Goal: Task Accomplishment & Management: Use online tool/utility

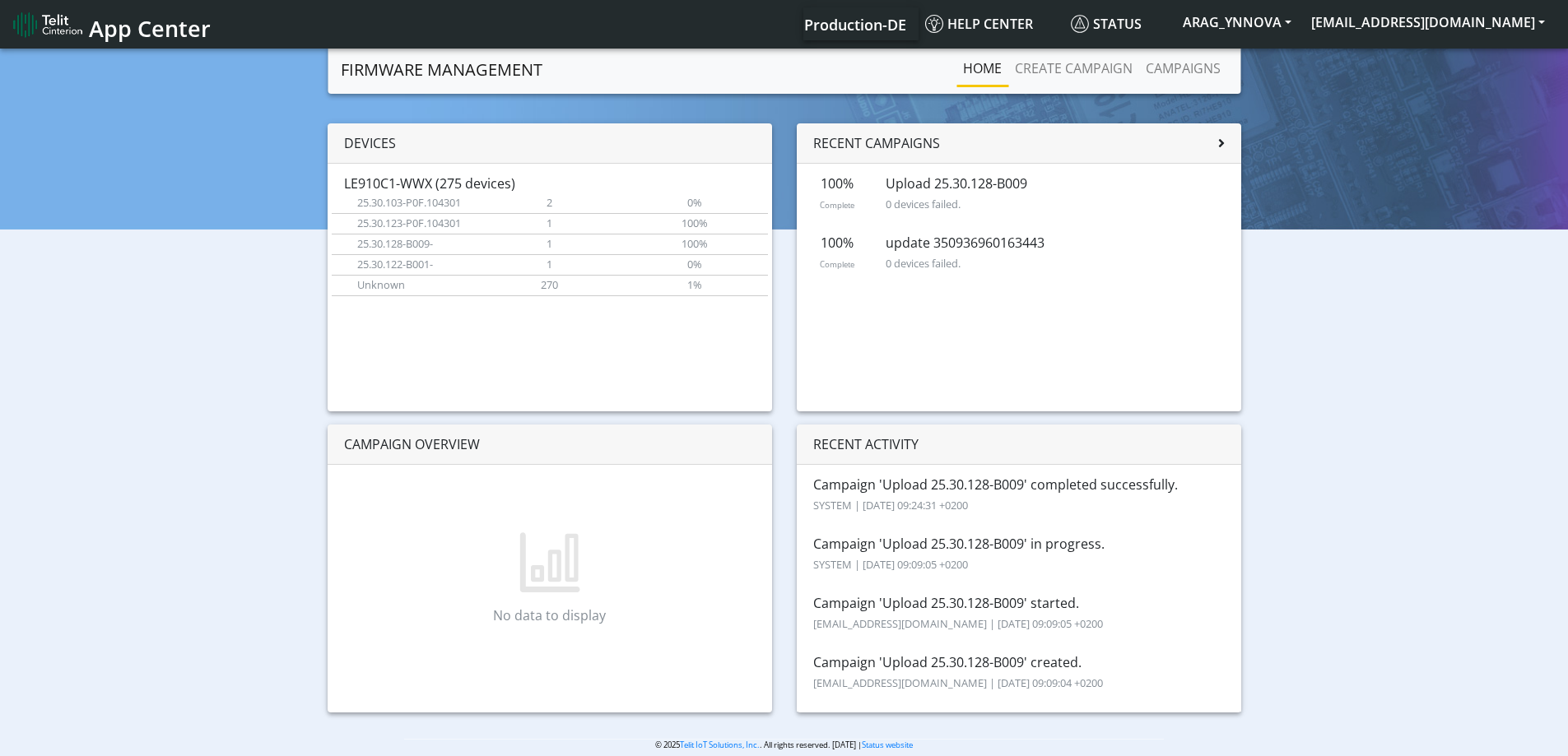
click at [149, 20] on span "App Center" at bounding box center [150, 28] width 122 height 31
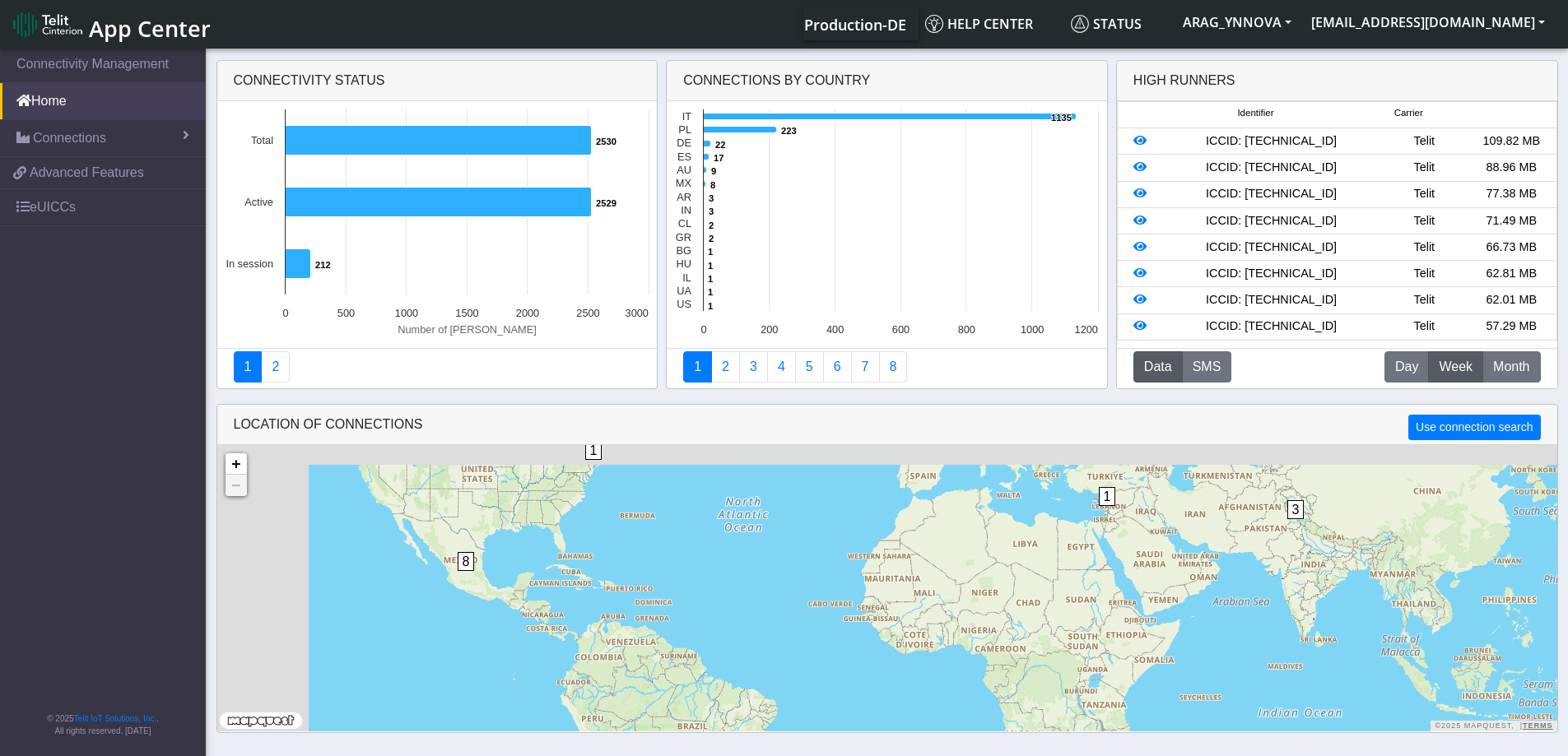
drag, startPoint x: 557, startPoint y: 579, endPoint x: 726, endPoint y: 645, distance: 181.4
click at [726, 645] on div "1 1 3 5 8 9 1402 + − ©2025 MapQuest, | Terms" at bounding box center [887, 588] width 1340 height 286
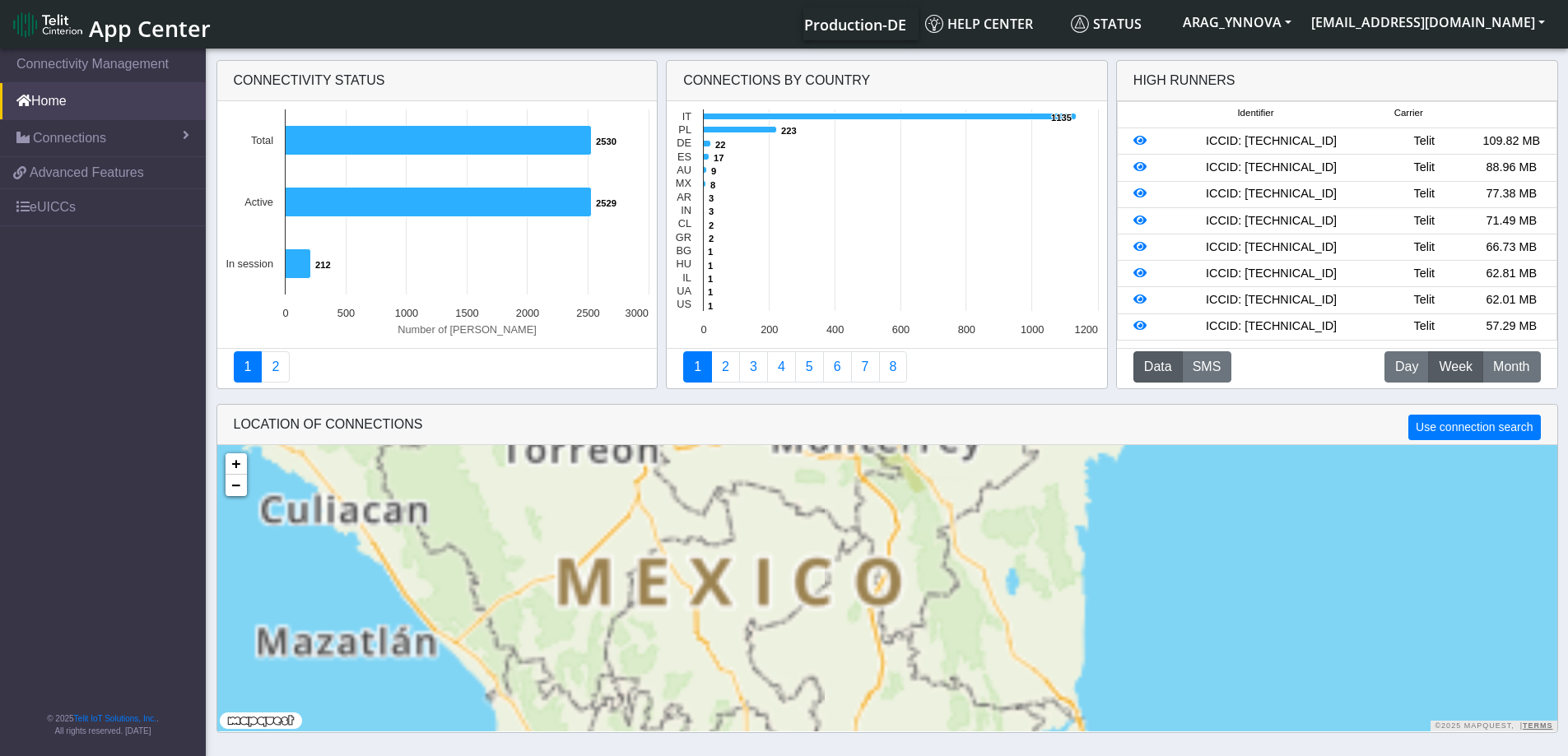
drag, startPoint x: 607, startPoint y: 654, endPoint x: 580, endPoint y: 487, distance: 169.2
click at [580, 487] on div "8 8 + − ©2025 MapQuest, | Terms" at bounding box center [887, 588] width 1340 height 286
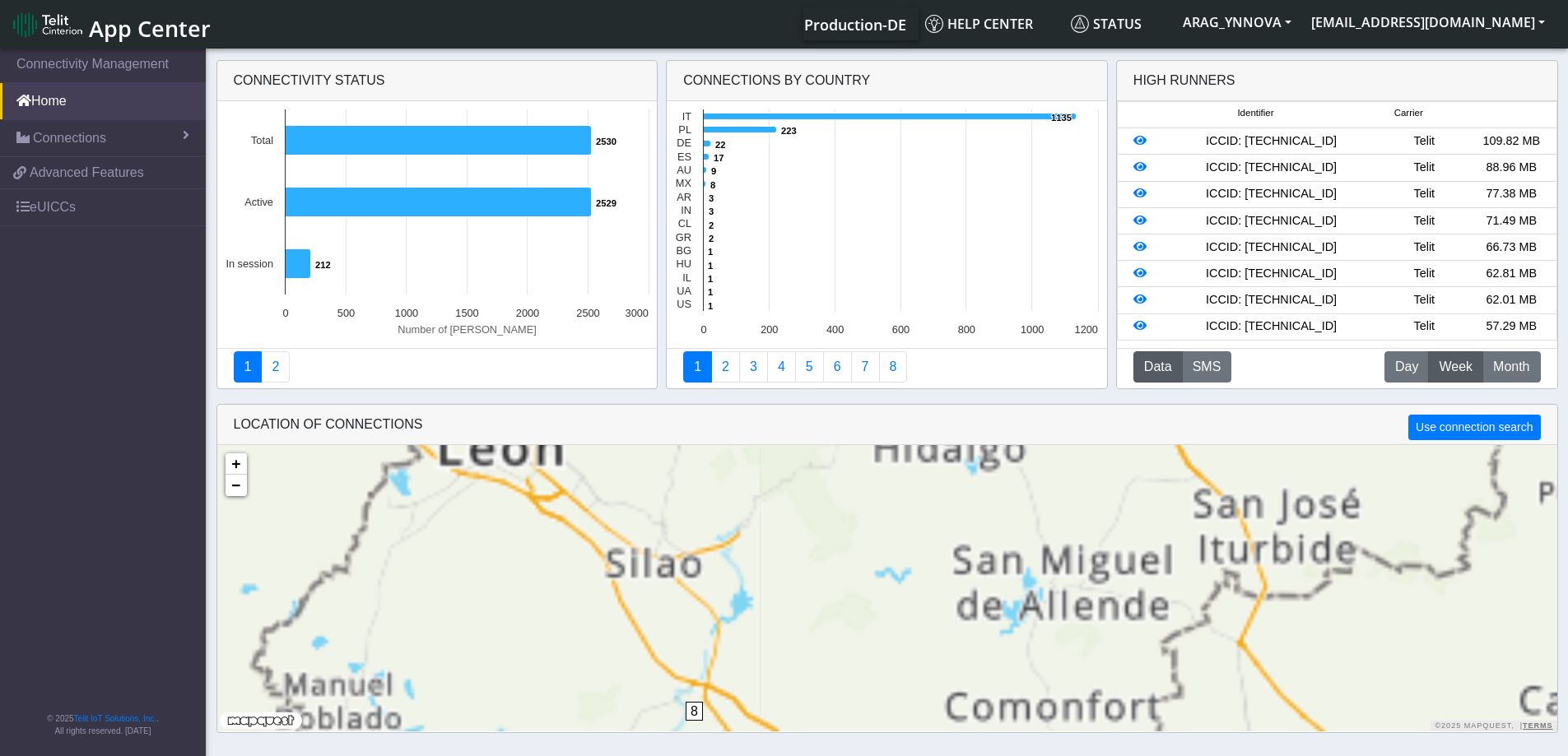
drag, startPoint x: 830, startPoint y: 676, endPoint x: 764, endPoint y: 594, distance: 105.3
click at [795, 537] on div "8 + − ©2025 MapQuest, | Terms" at bounding box center [887, 588] width 1340 height 286
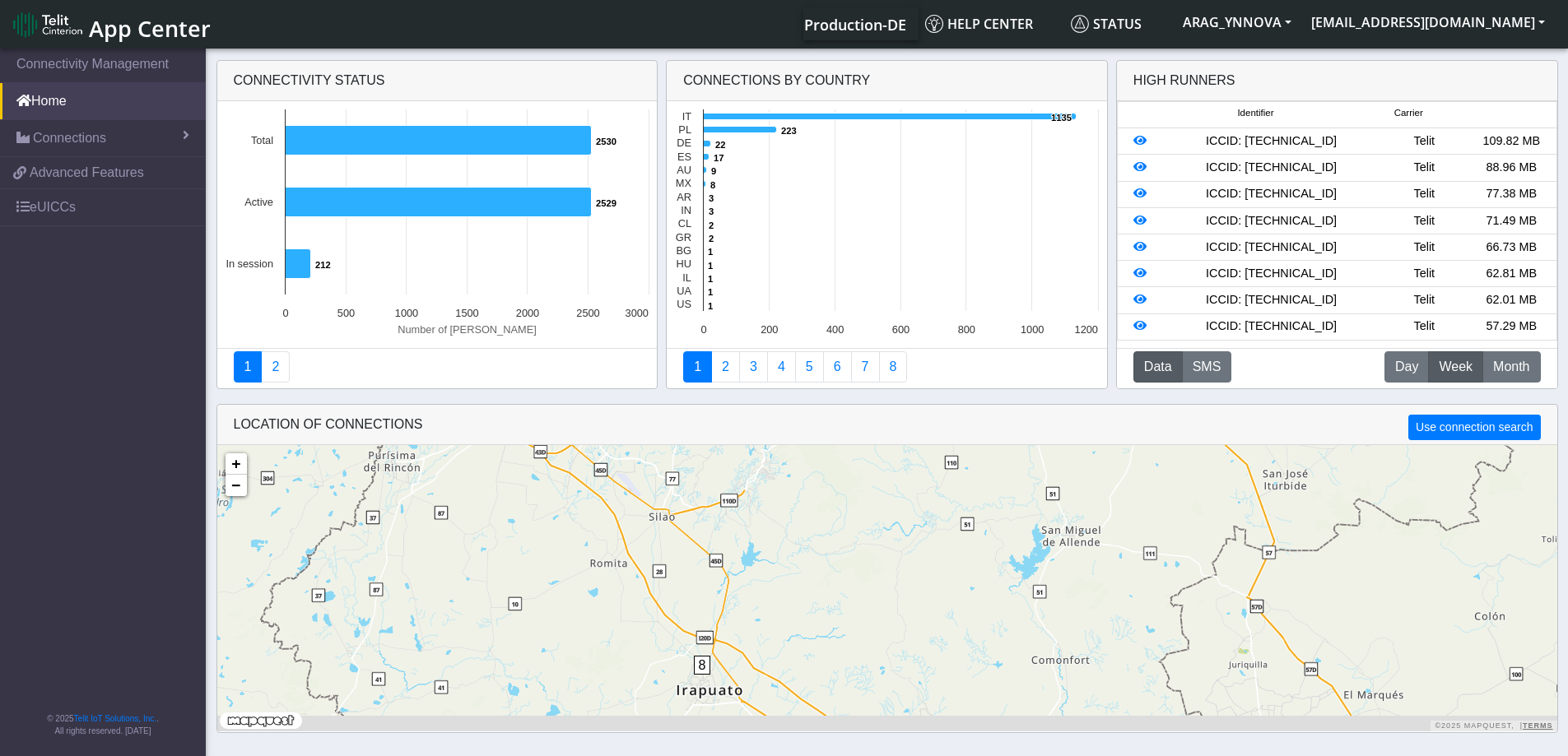
drag, startPoint x: 754, startPoint y: 680, endPoint x: 771, endPoint y: 572, distance: 109.3
click at [776, 561] on div "8 + − ©2025 MapQuest, | Terms" at bounding box center [887, 588] width 1340 height 286
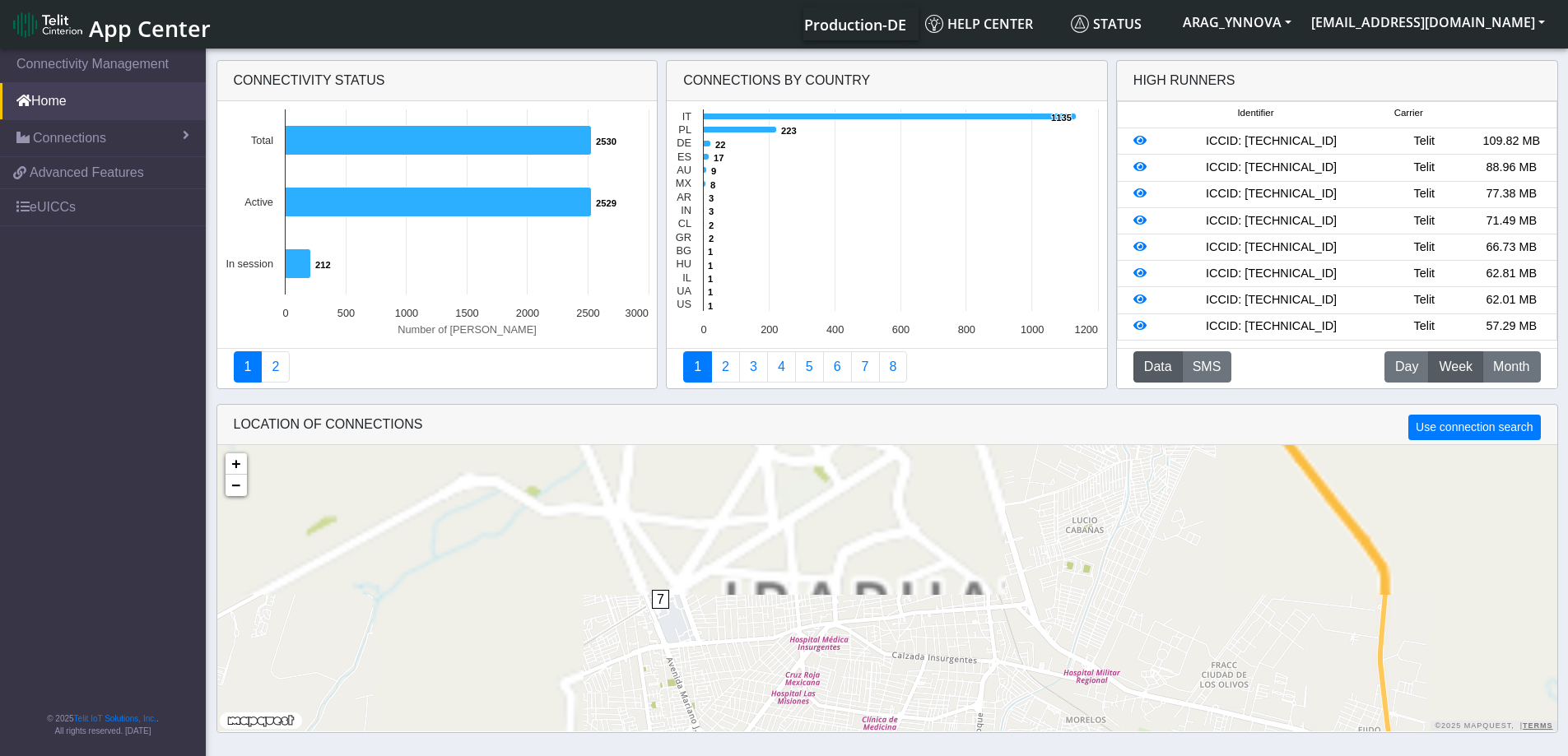
drag, startPoint x: 788, startPoint y: 646, endPoint x: 806, endPoint y: 688, distance: 45.7
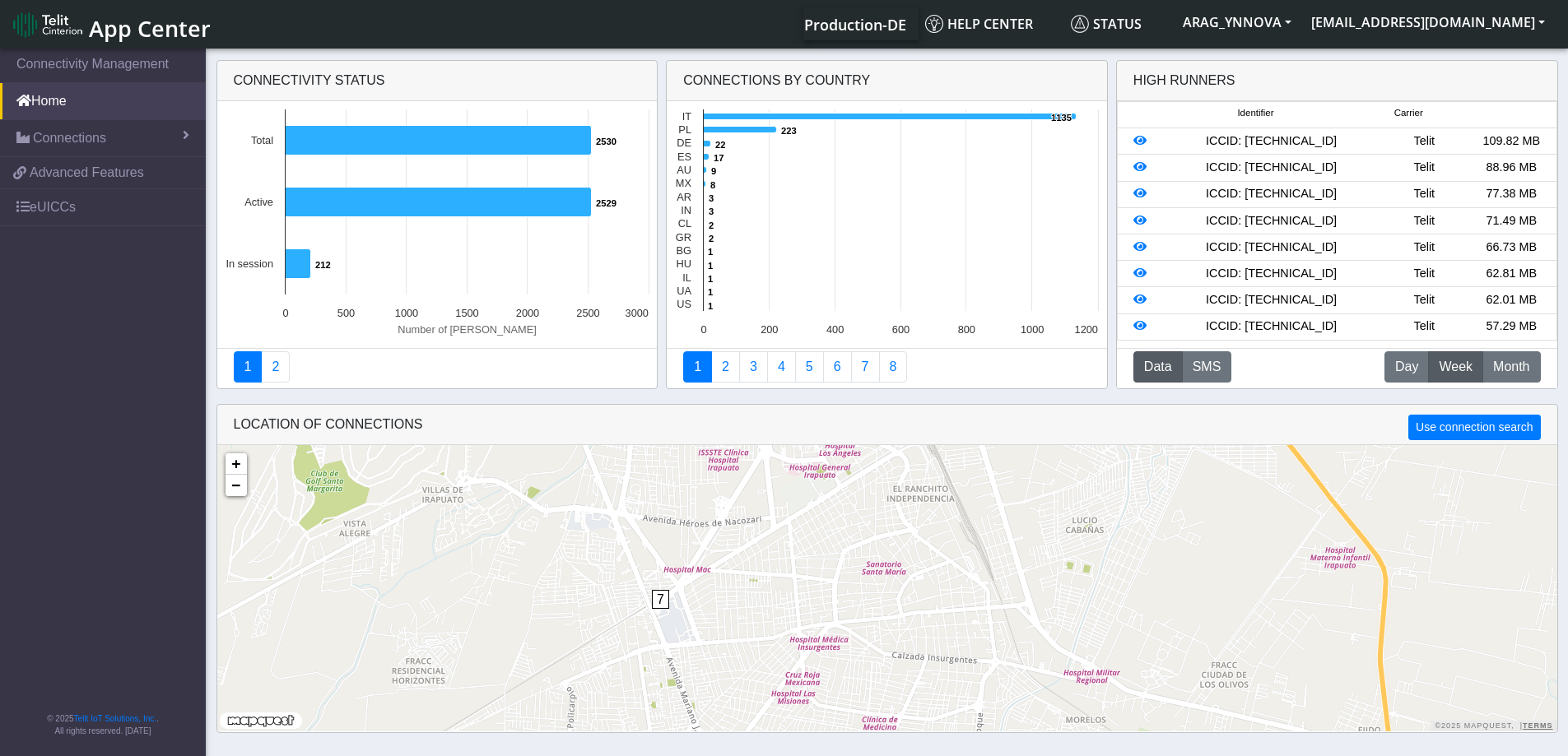
click at [805, 690] on div "1 7 + − ©2025 MapQuest, | Terms" at bounding box center [887, 588] width 1340 height 286
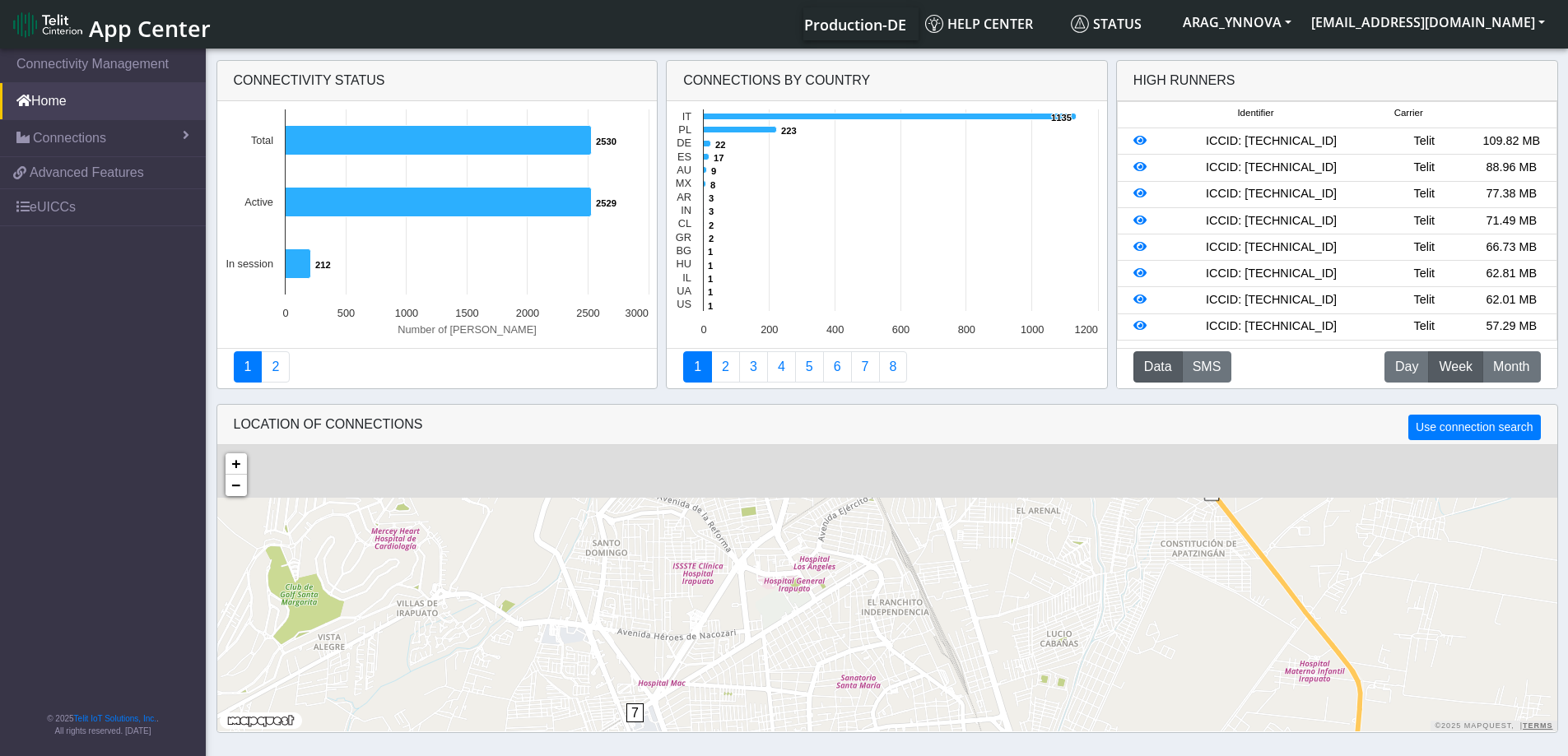
drag, startPoint x: 821, startPoint y: 657, endPoint x: 752, endPoint y: 732, distance: 101.9
click at [746, 755] on html "App Center Production-DE Help center Status ARAG_YNNOVA [PERSON_NAME][EMAIL_ADD…" at bounding box center [784, 378] width 1568 height 756
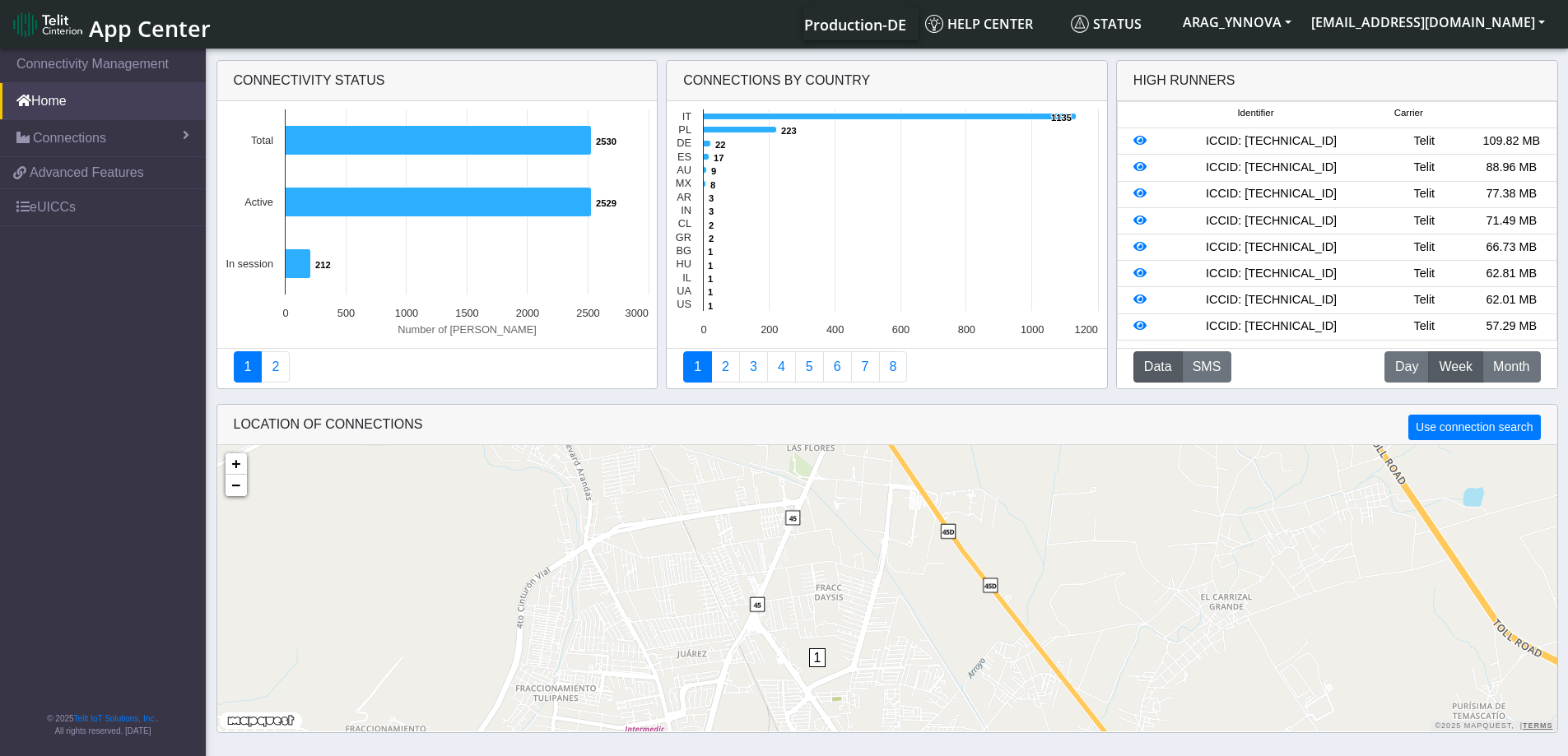
click at [820, 655] on span "1" at bounding box center [817, 657] width 17 height 19
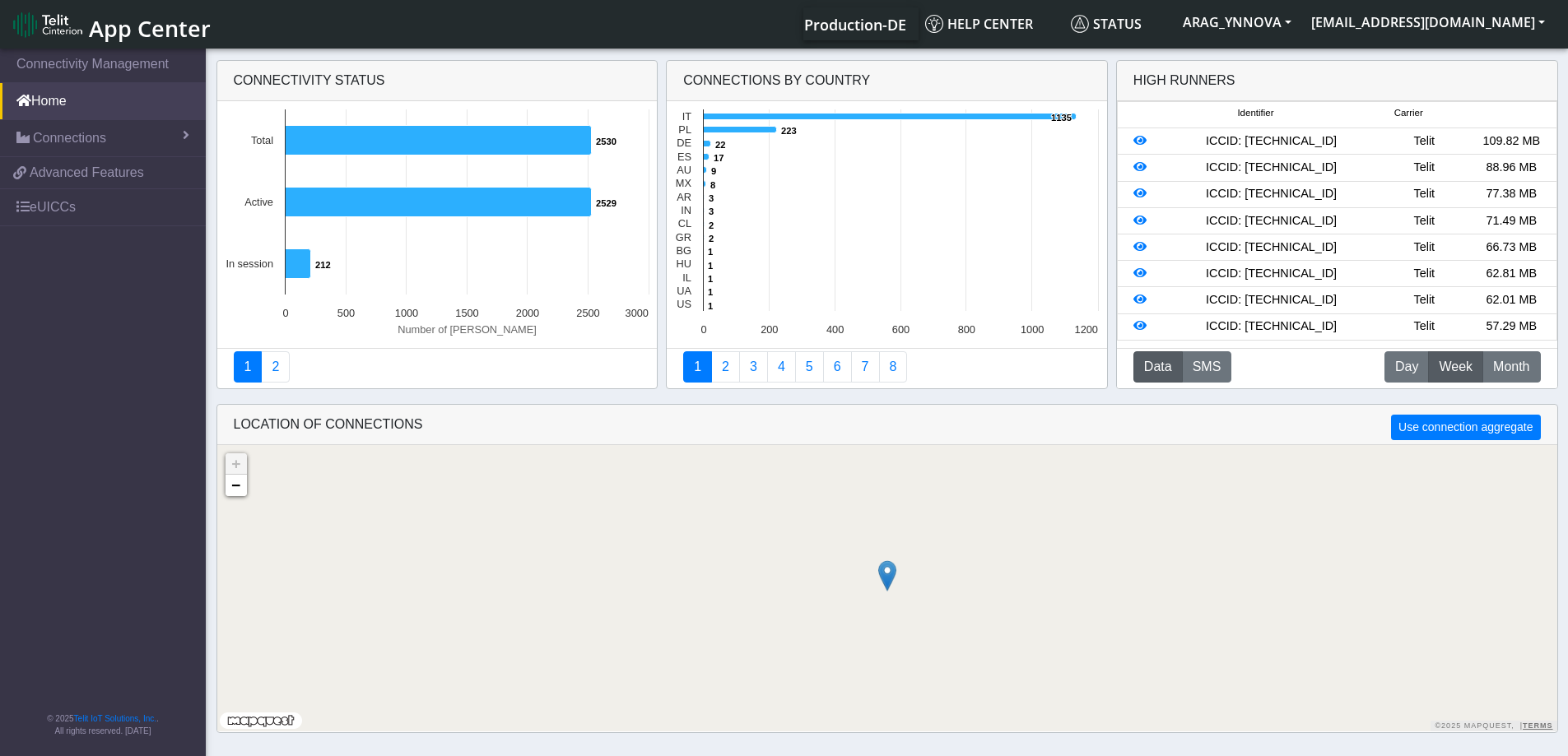
click at [889, 575] on img at bounding box center [887, 576] width 18 height 32
click at [858, 559] on link "Click here" at bounding box center [858, 559] width 44 height 12
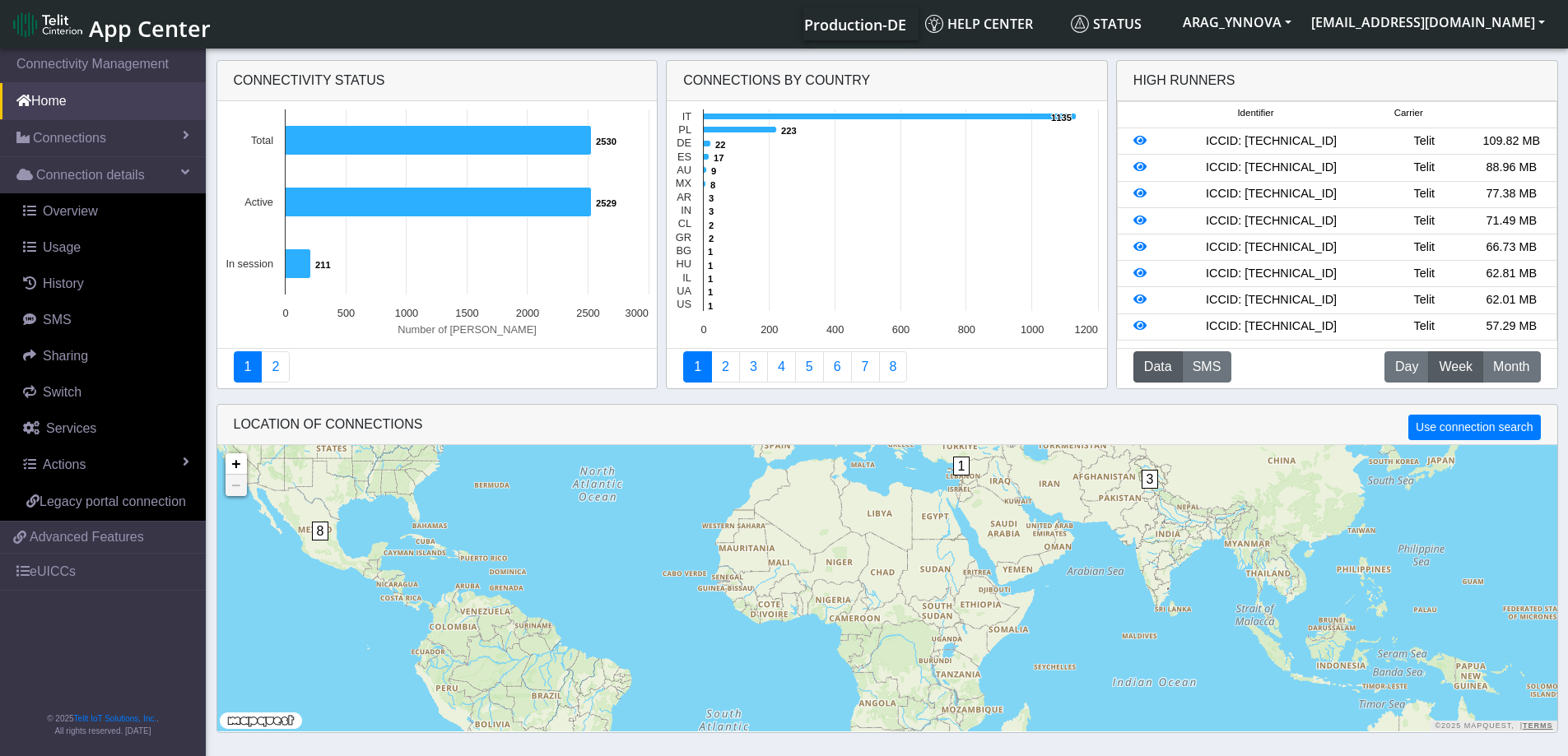
click at [317, 528] on span "8" at bounding box center [320, 530] width 17 height 19
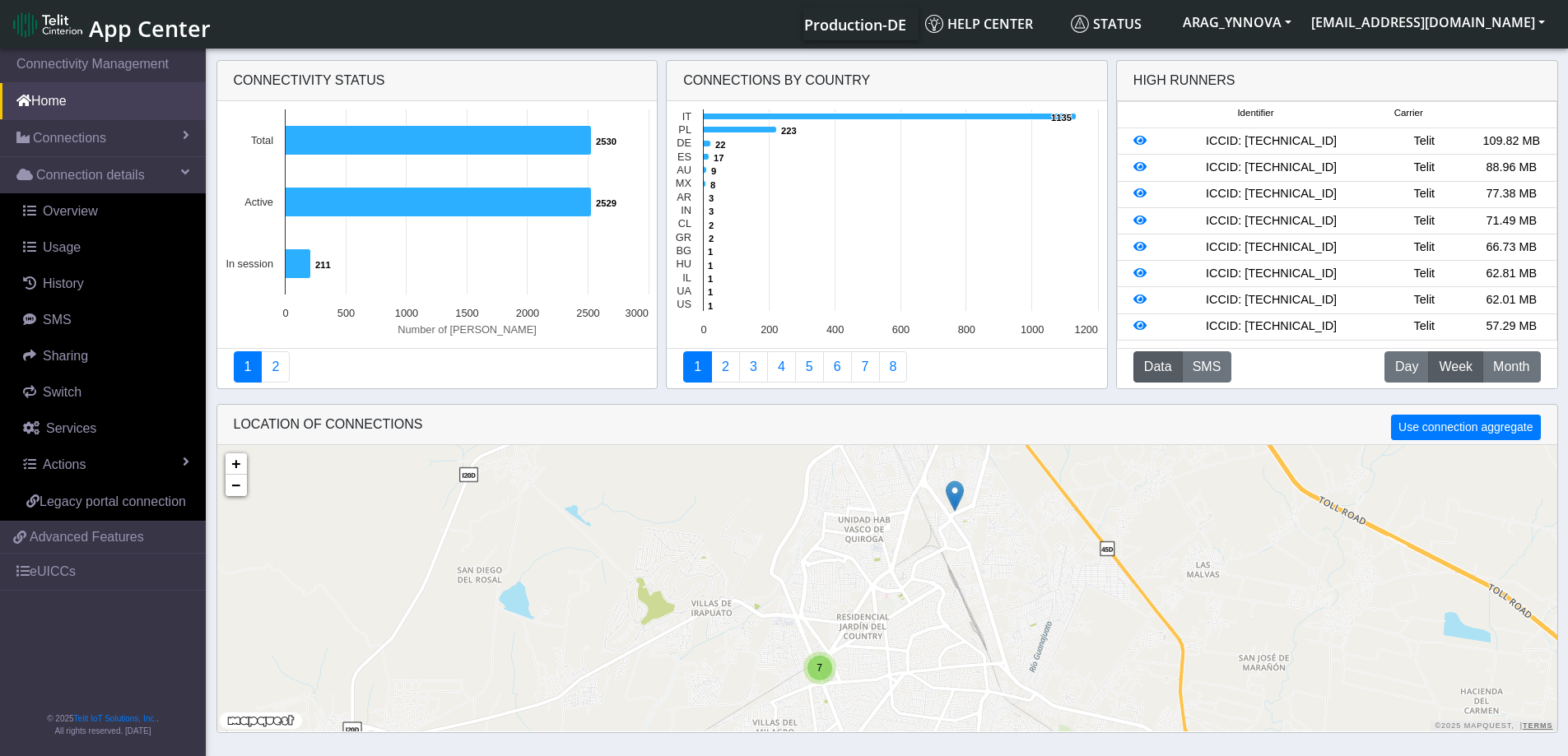
click at [814, 669] on div "7" at bounding box center [820, 668] width 25 height 25
click at [812, 635] on img at bounding box center [813, 635] width 18 height 32
click at [800, 620] on link "Click here" at bounding box center [785, 618] width 44 height 12
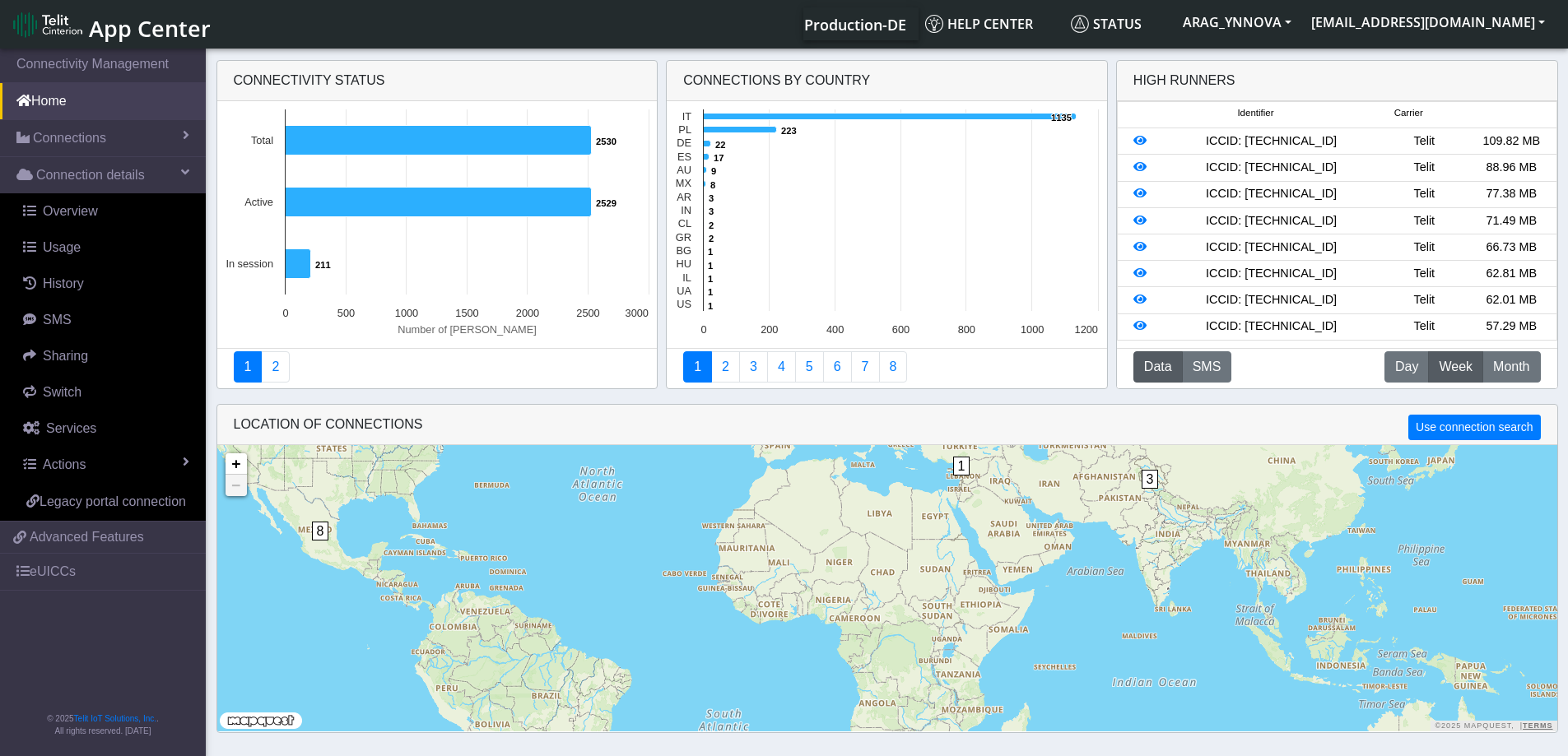
click at [315, 533] on span "8" at bounding box center [320, 530] width 17 height 19
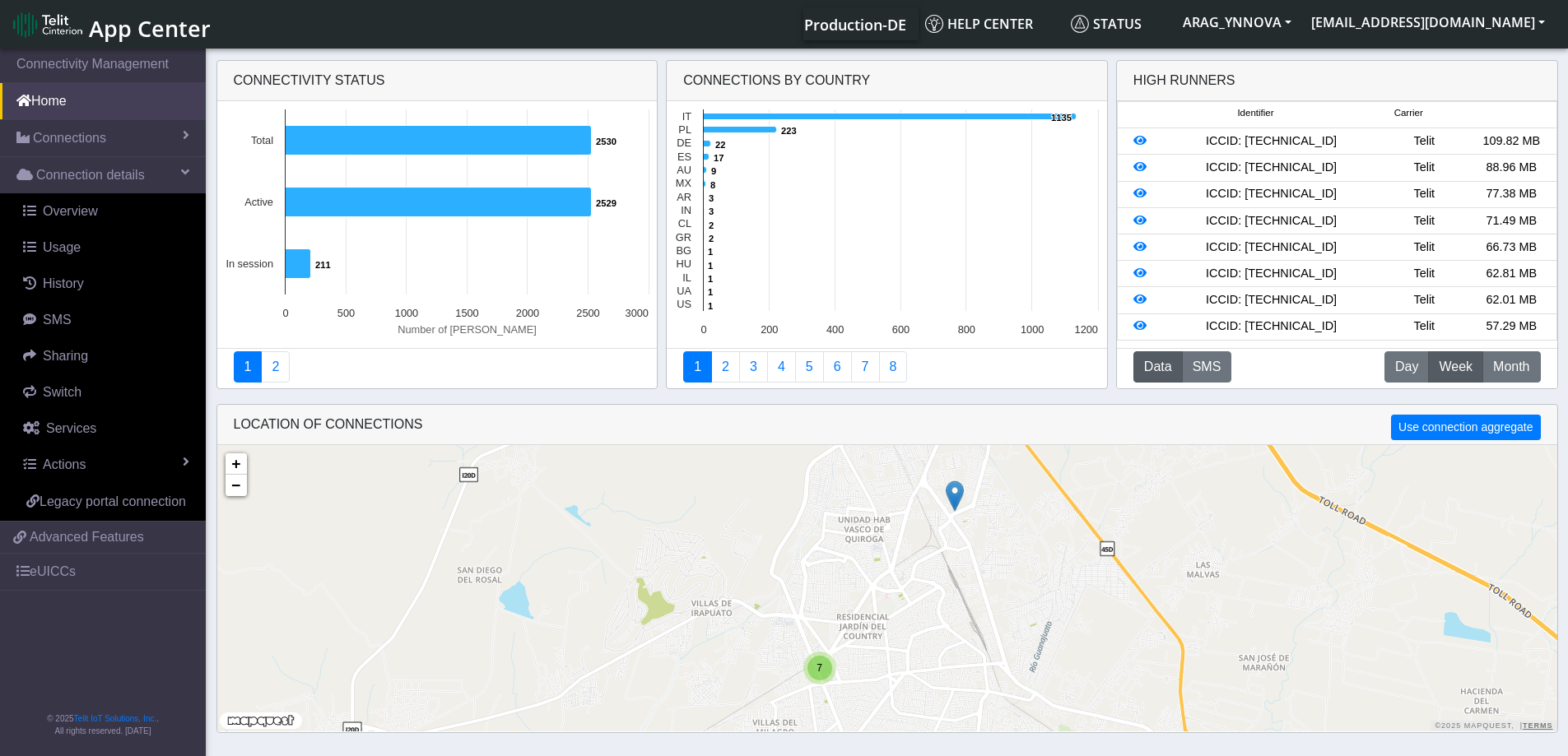
click at [819, 667] on span "7" at bounding box center [820, 668] width 6 height 12
click at [840, 634] on img at bounding box center [838, 641] width 18 height 32
click at [820, 625] on link "Click here" at bounding box center [810, 624] width 44 height 12
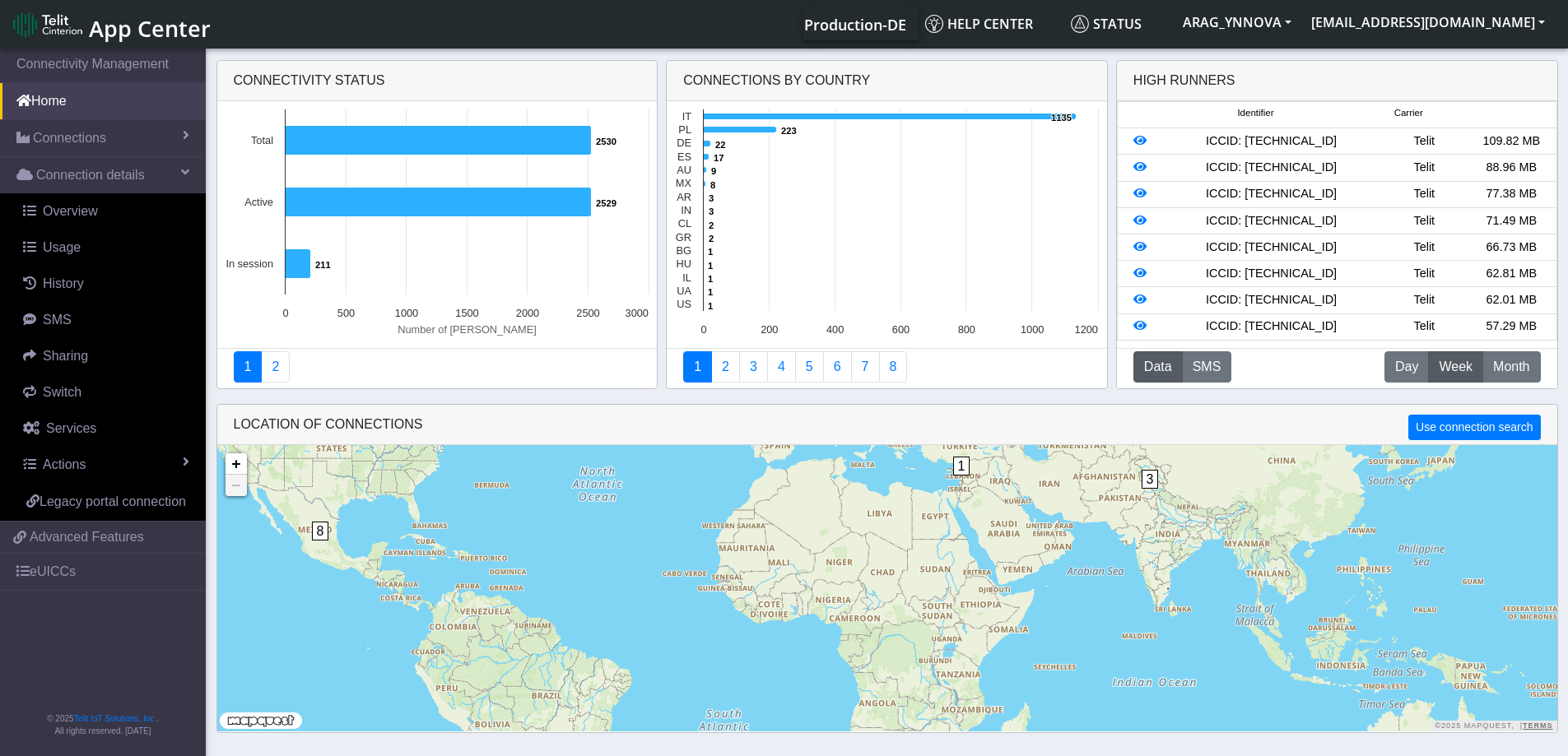
click at [317, 528] on span "8" at bounding box center [320, 530] width 17 height 19
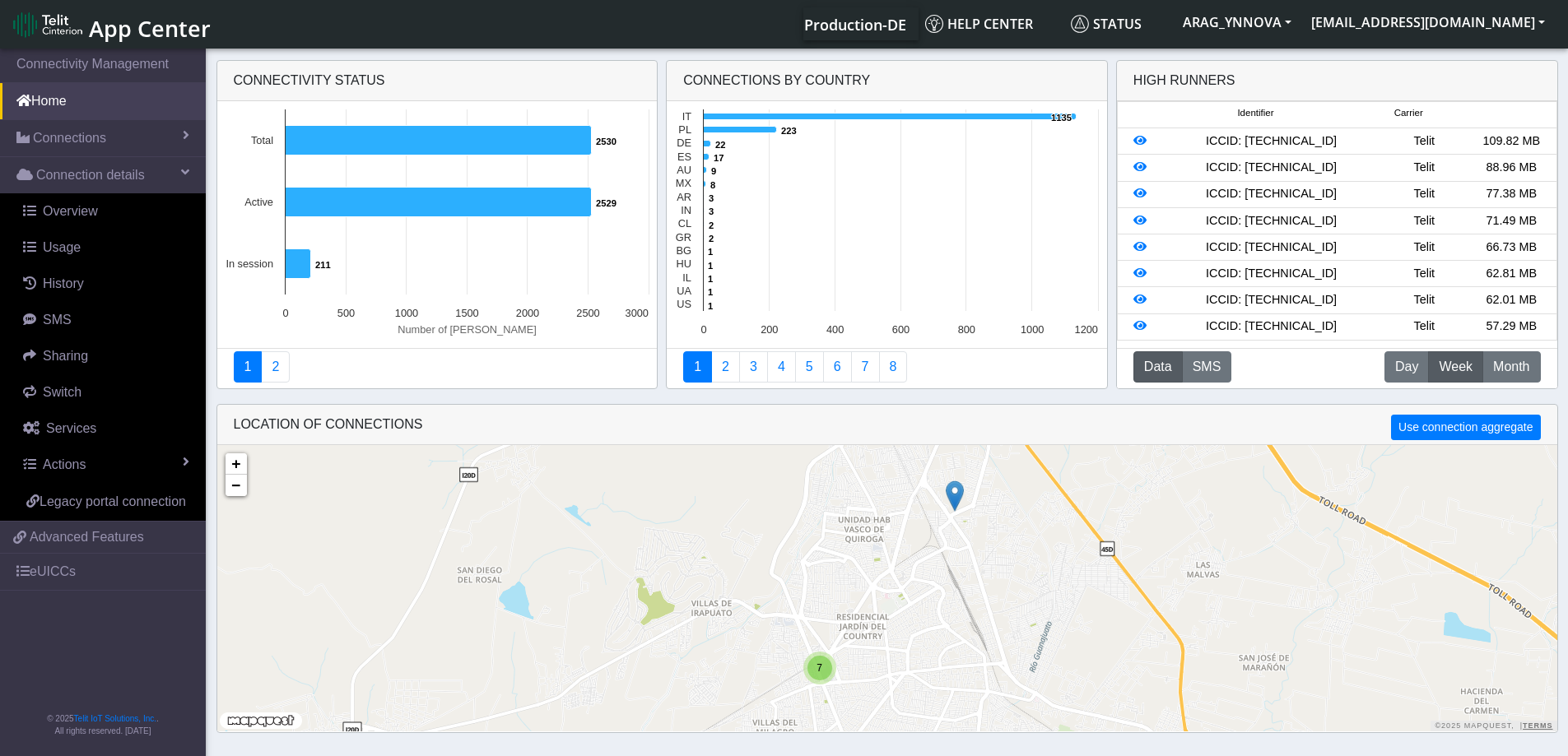
click at [823, 683] on div "7" at bounding box center [819, 668] width 33 height 33
click at [848, 661] on img at bounding box center [849, 664] width 18 height 32
click at [822, 648] on link "Click here" at bounding box center [821, 647] width 44 height 12
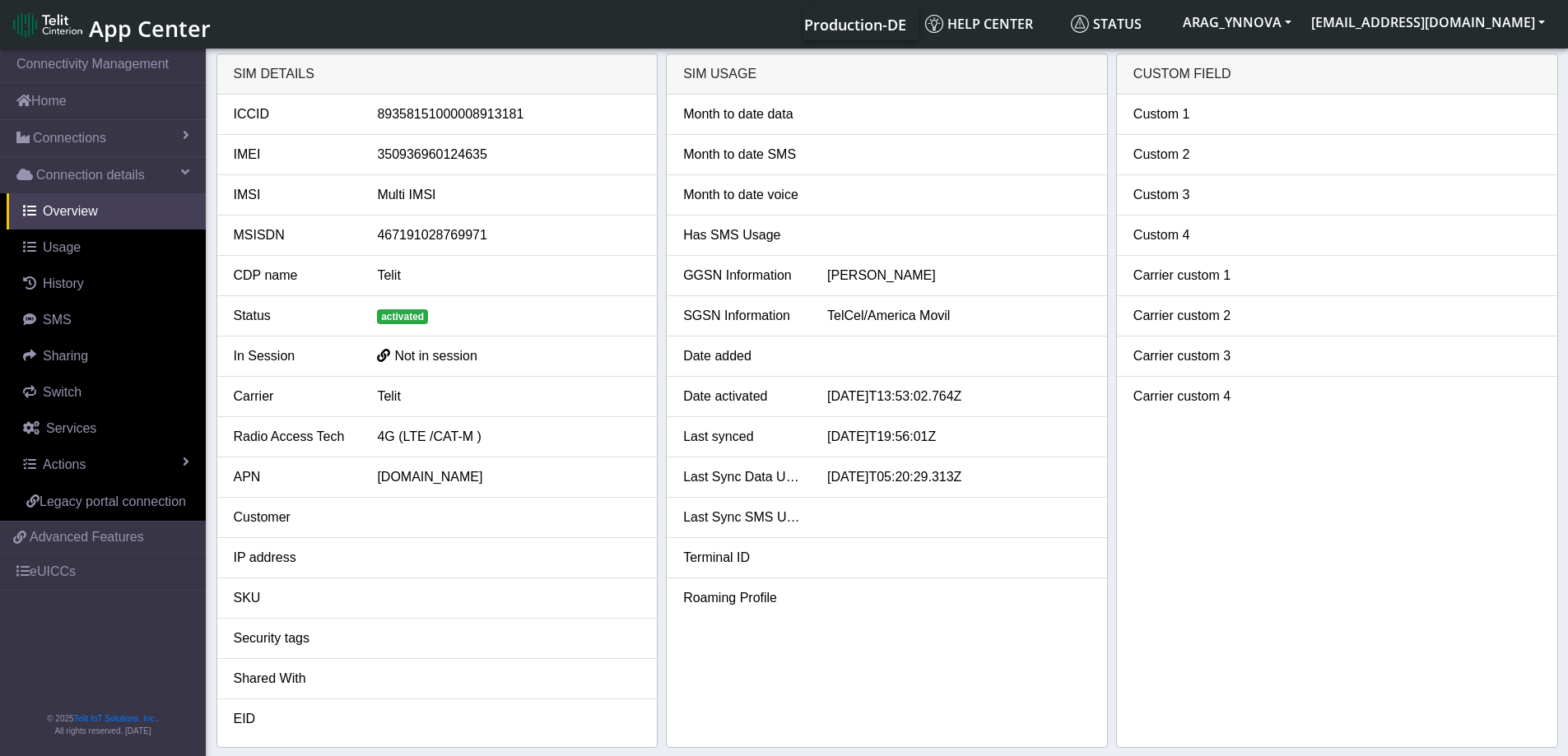
click at [437, 113] on div "89358151000008913181" at bounding box center [508, 114] width 288 height 20
copy div "89358151000008913181"
click at [104, 38] on span "App Center" at bounding box center [150, 28] width 122 height 31
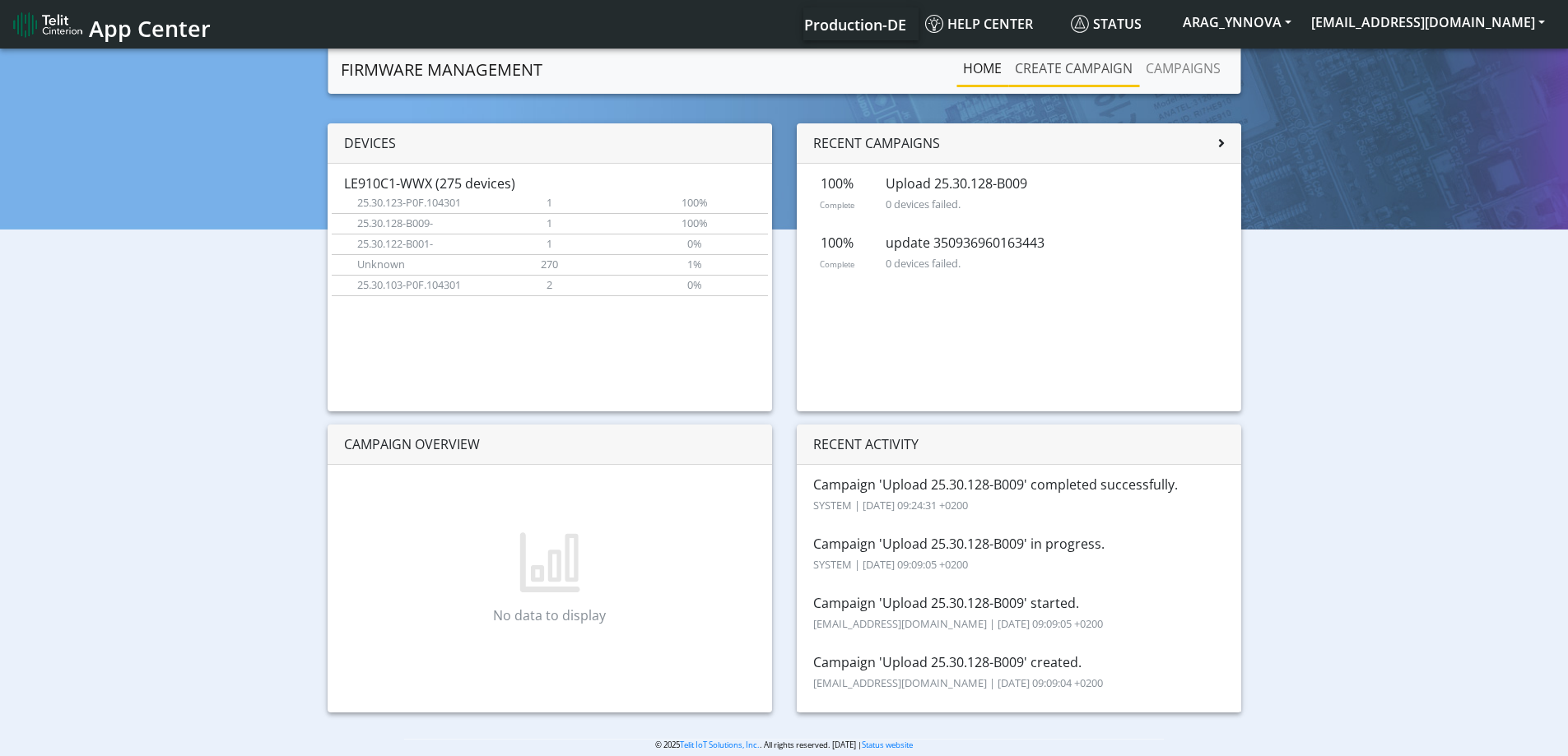
click at [1069, 69] on link "Create campaign" at bounding box center [1073, 67] width 131 height 33
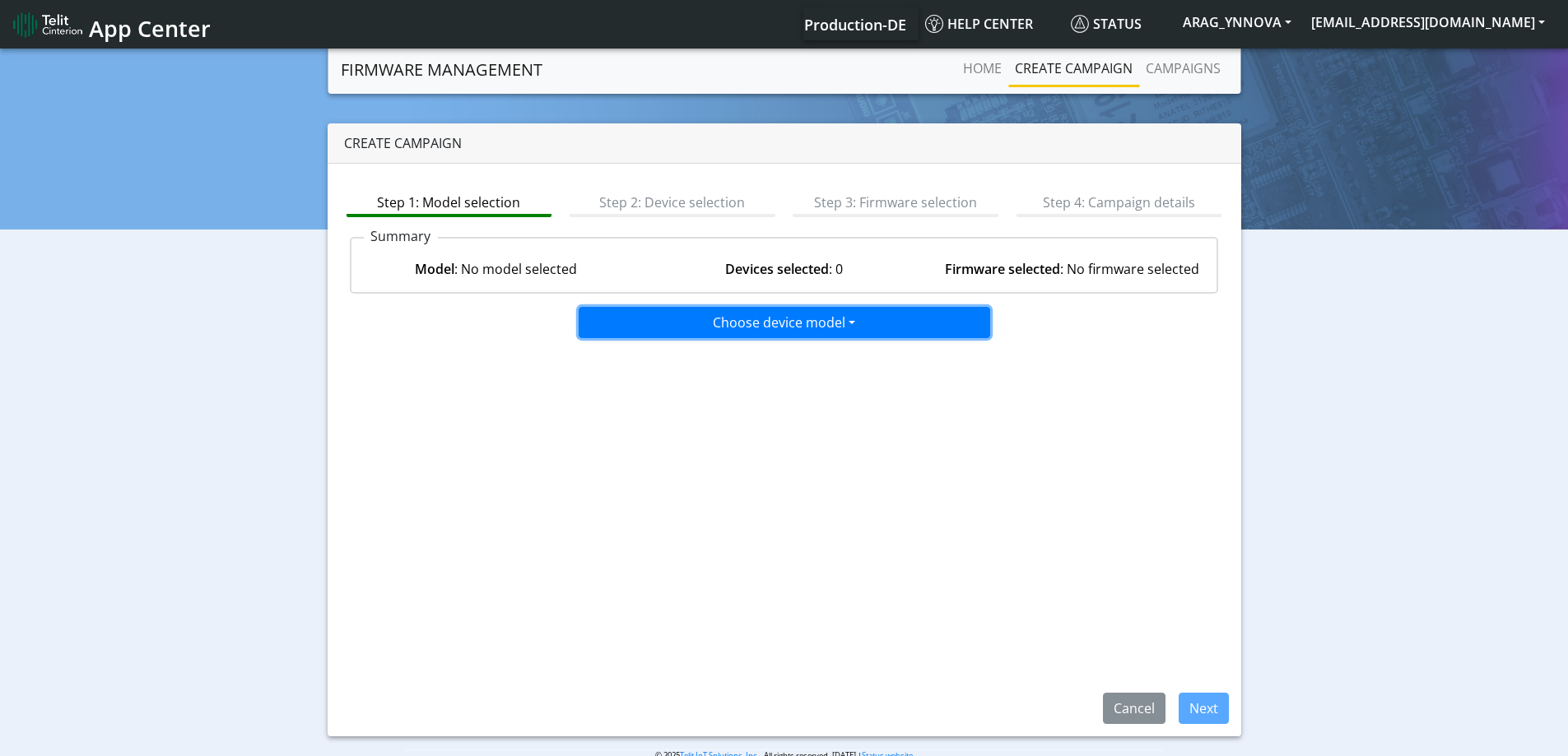
click at [706, 320] on button "Choose device model" at bounding box center [784, 323] width 411 height 32
click at [724, 380] on button "LE910C1-WWX" at bounding box center [785, 383] width 411 height 27
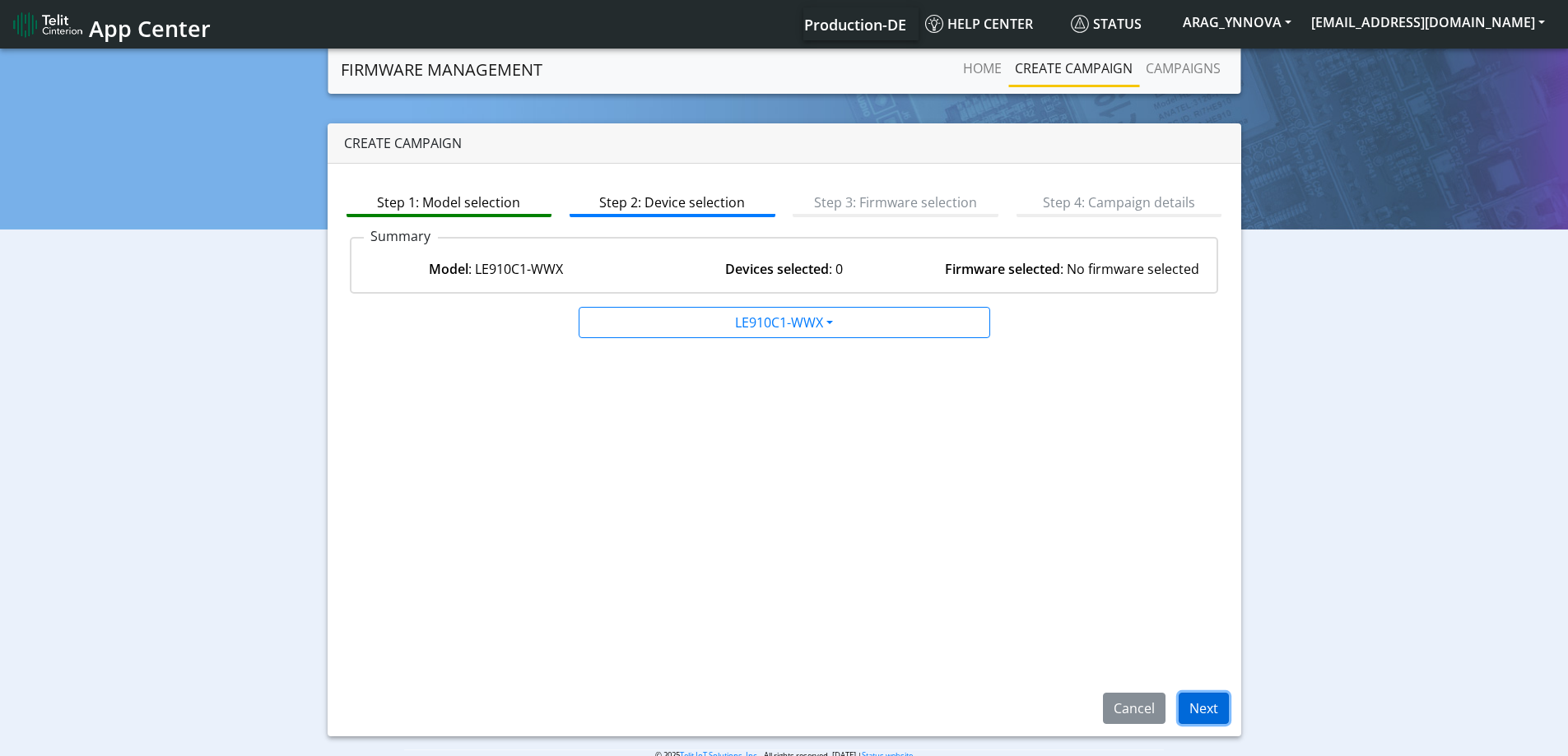
click at [1200, 702] on button "Next" at bounding box center [1203, 708] width 51 height 32
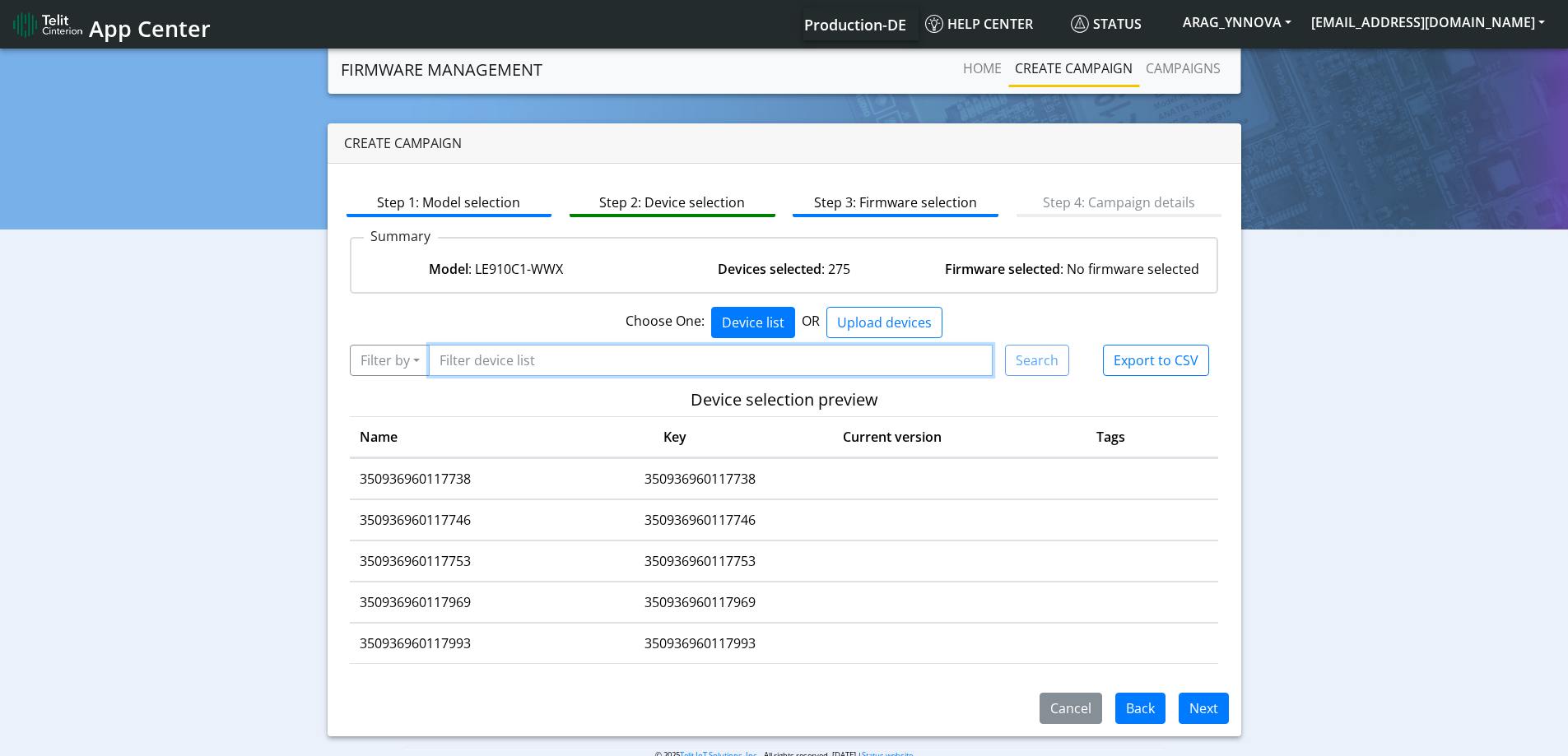
click at [535, 361] on input "Filter device list" at bounding box center [712, 361] width 565 height 32
click at [405, 360] on button "Filter by" at bounding box center [390, 361] width 80 height 32
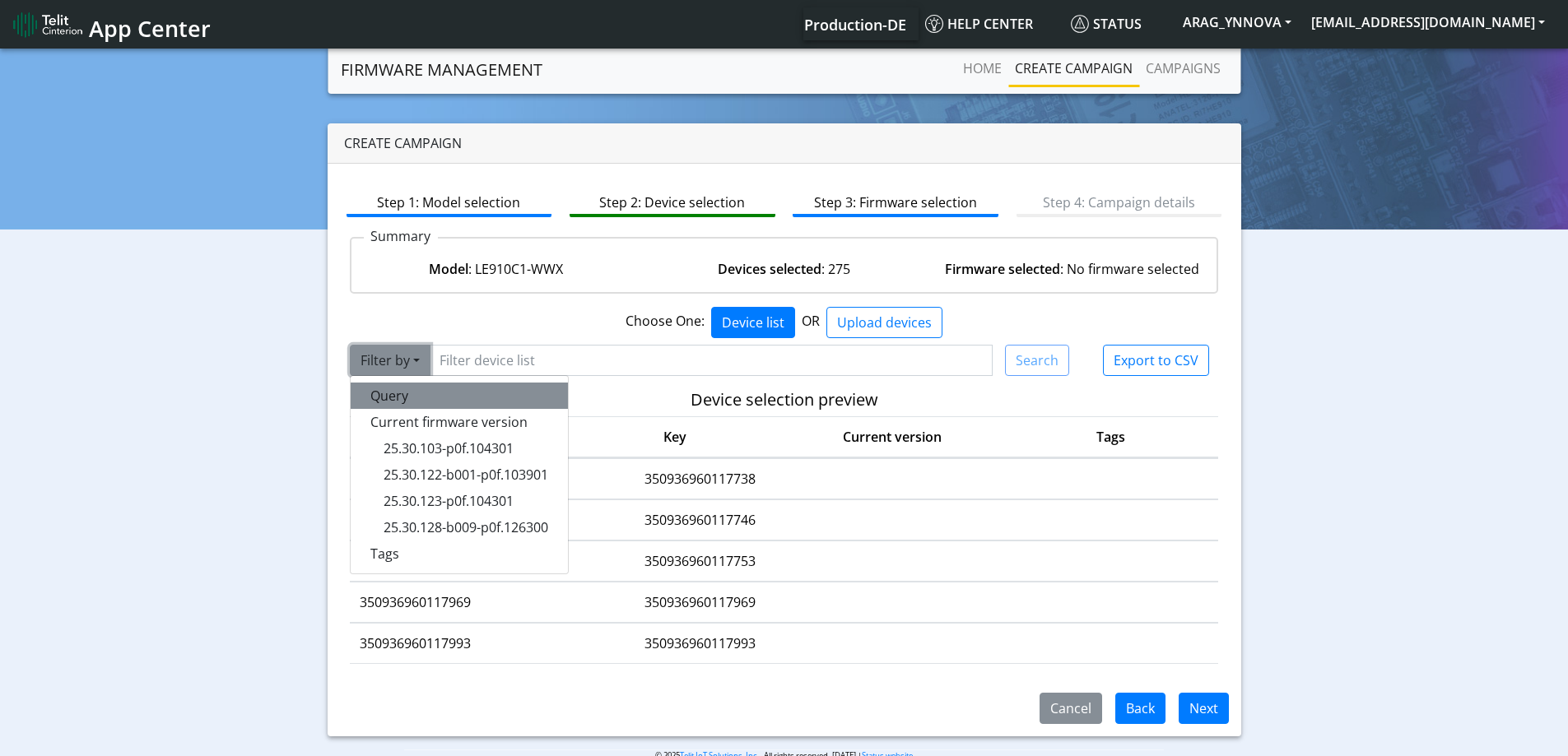
click at [410, 400] on button "Query" at bounding box center [459, 395] width 217 height 27
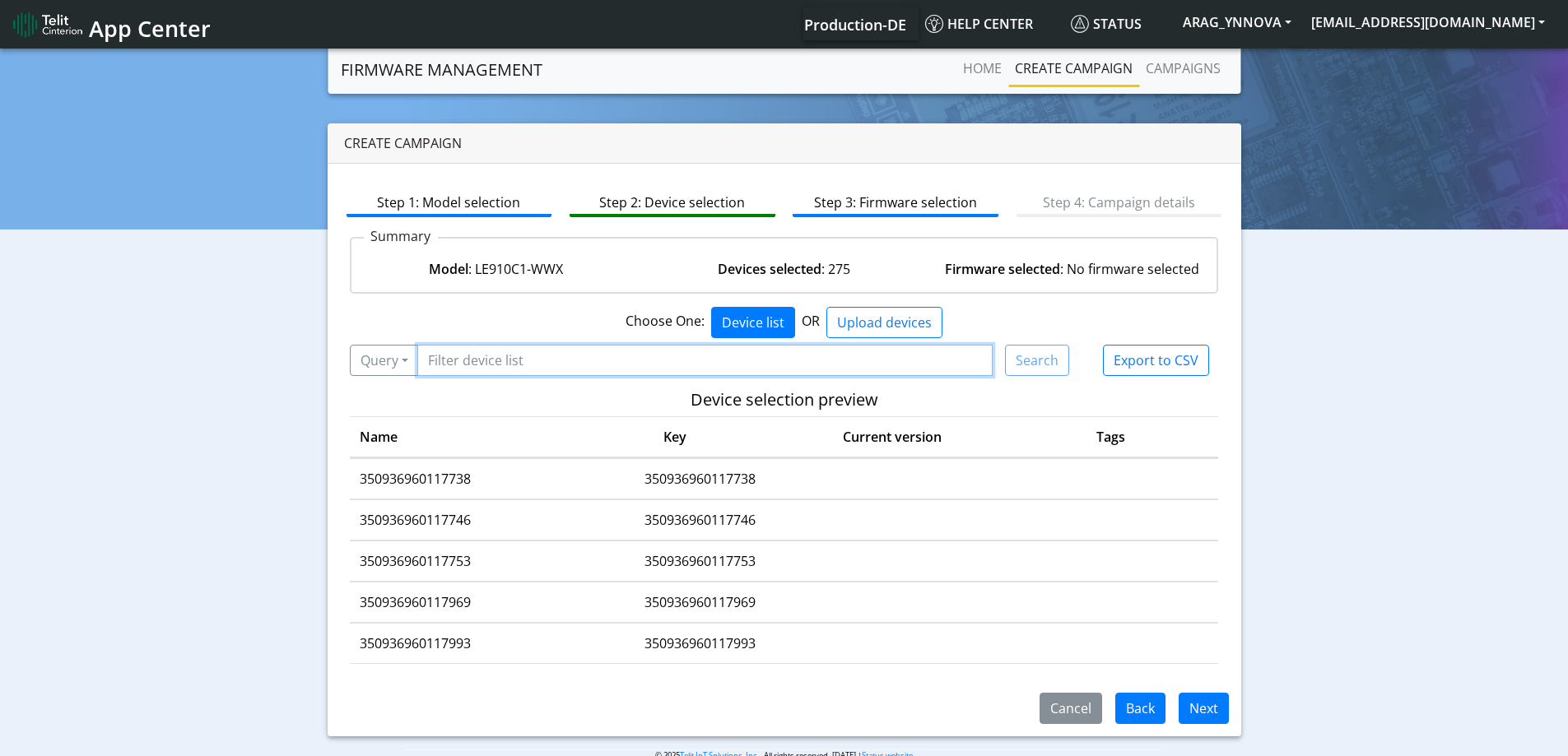
click at [473, 366] on input "Filter device list" at bounding box center [705, 361] width 576 height 32
paste input "89358151000008913181"
type input "89358151000008913181"
click at [1035, 368] on button "Search" at bounding box center [1037, 361] width 64 height 32
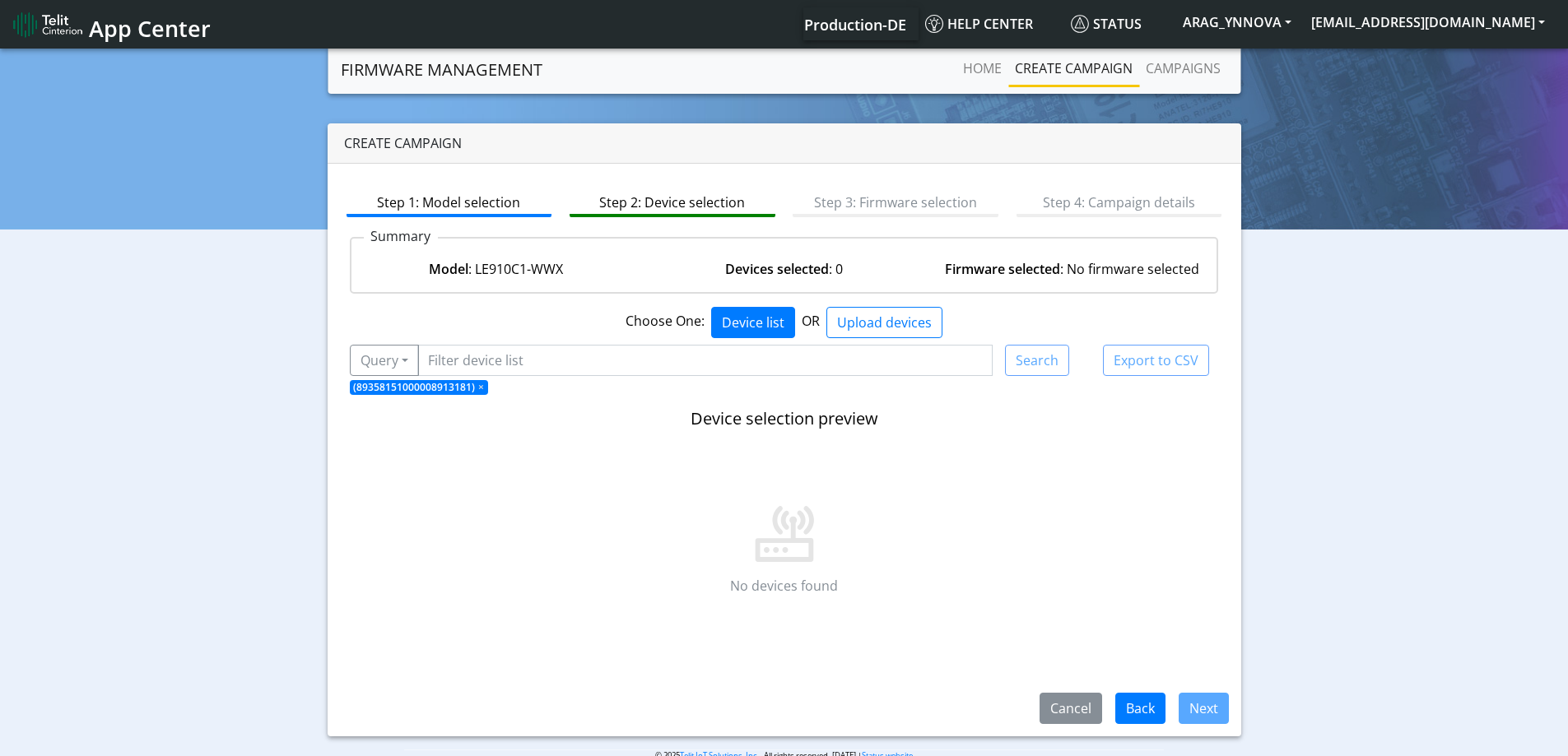
click at [478, 385] on span "×" at bounding box center [481, 387] width 6 height 14
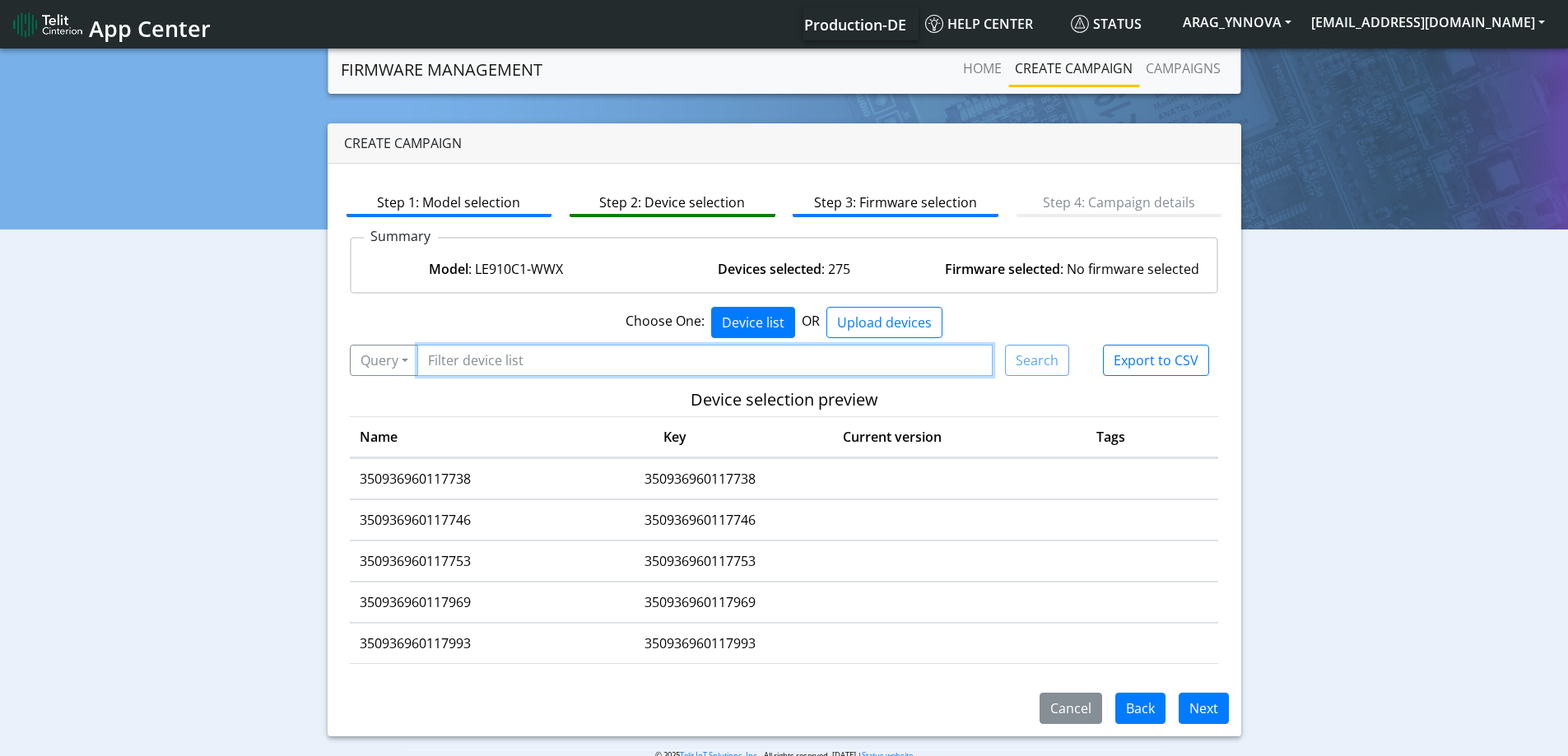
click at [506, 362] on input "Filter device list" at bounding box center [705, 361] width 576 height 32
paste input "350936960124635"
type input "350936960124635"
click at [1021, 367] on button "Search" at bounding box center [1037, 361] width 64 height 32
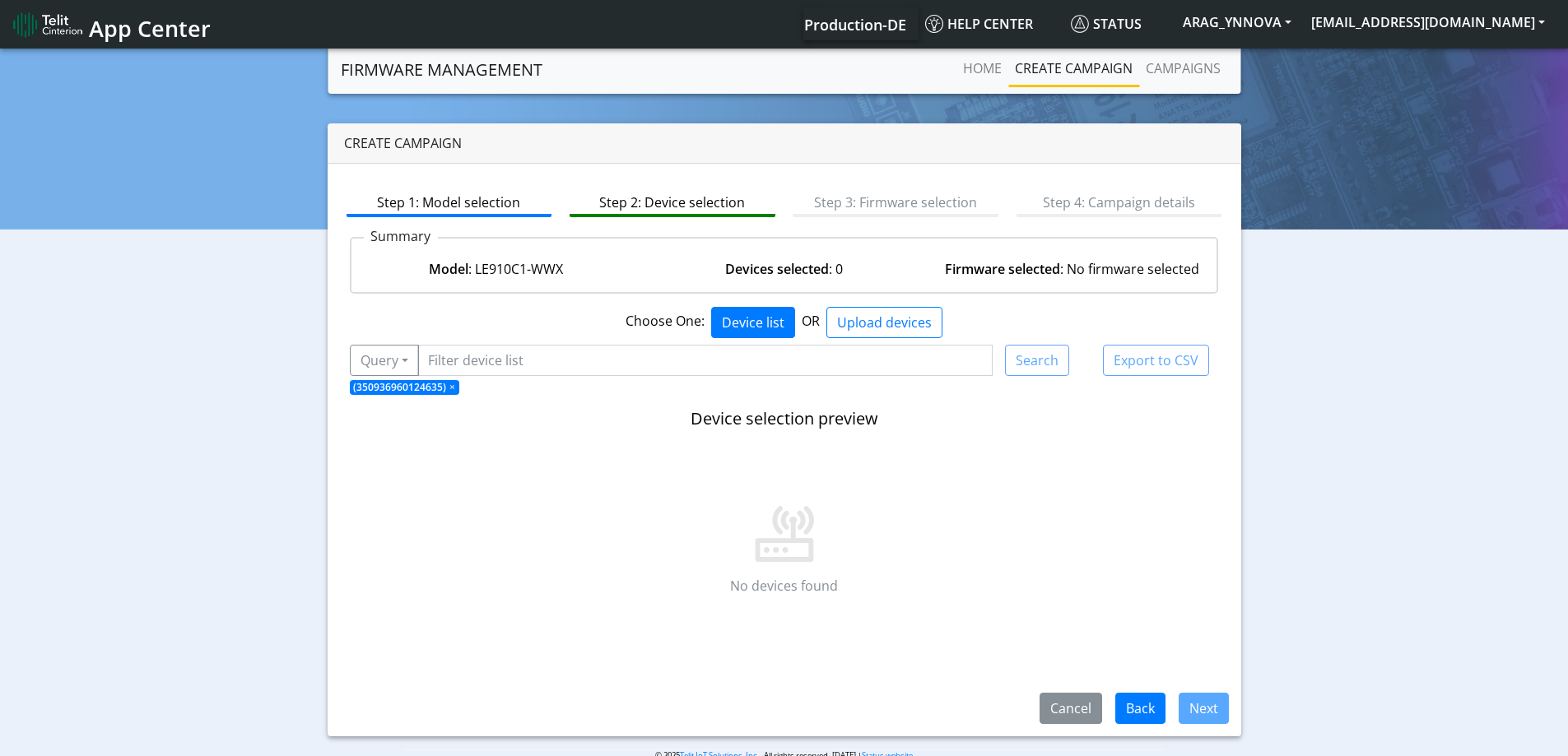
click at [451, 385] on span "×" at bounding box center [452, 387] width 6 height 14
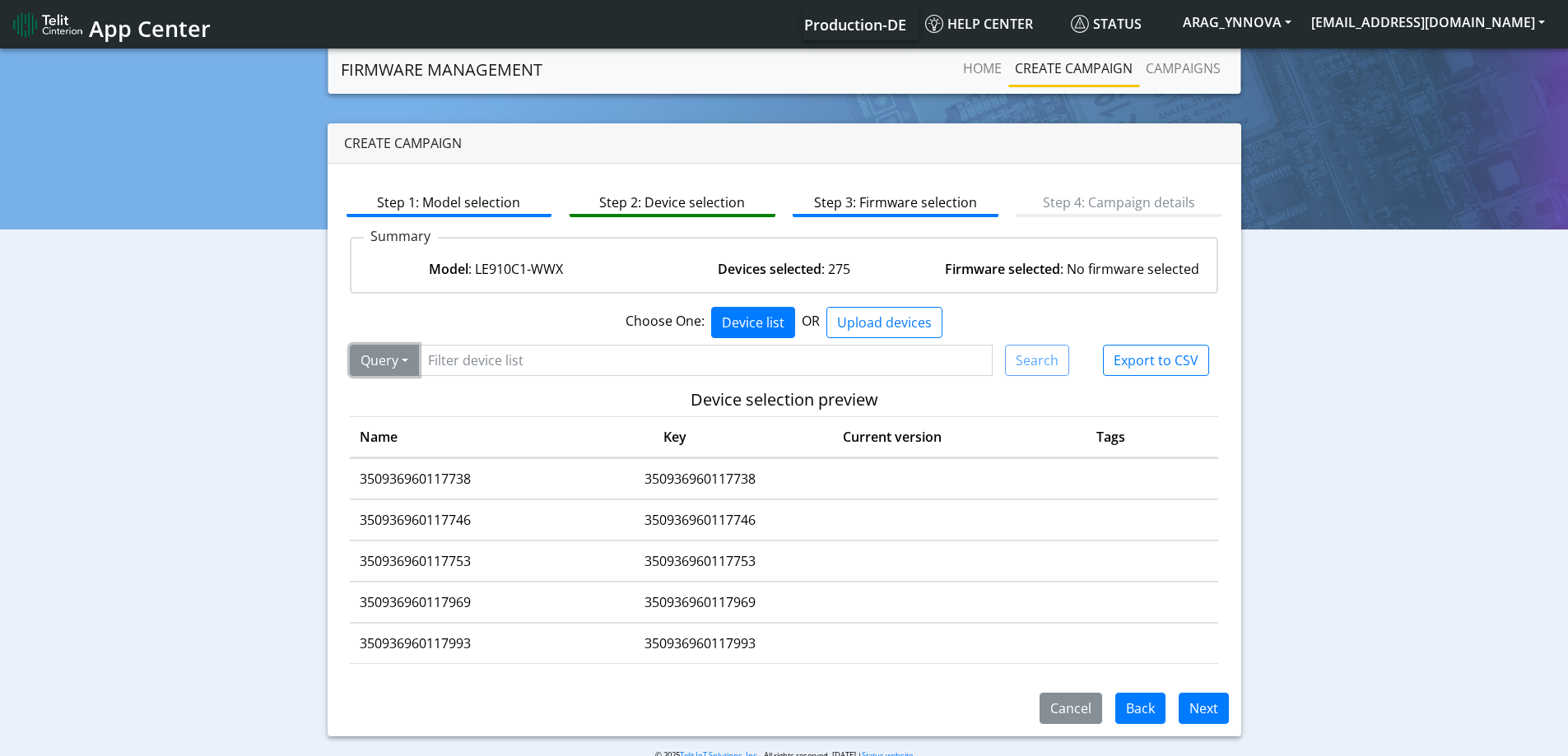
click at [411, 367] on button "Query" at bounding box center [385, 361] width 69 height 32
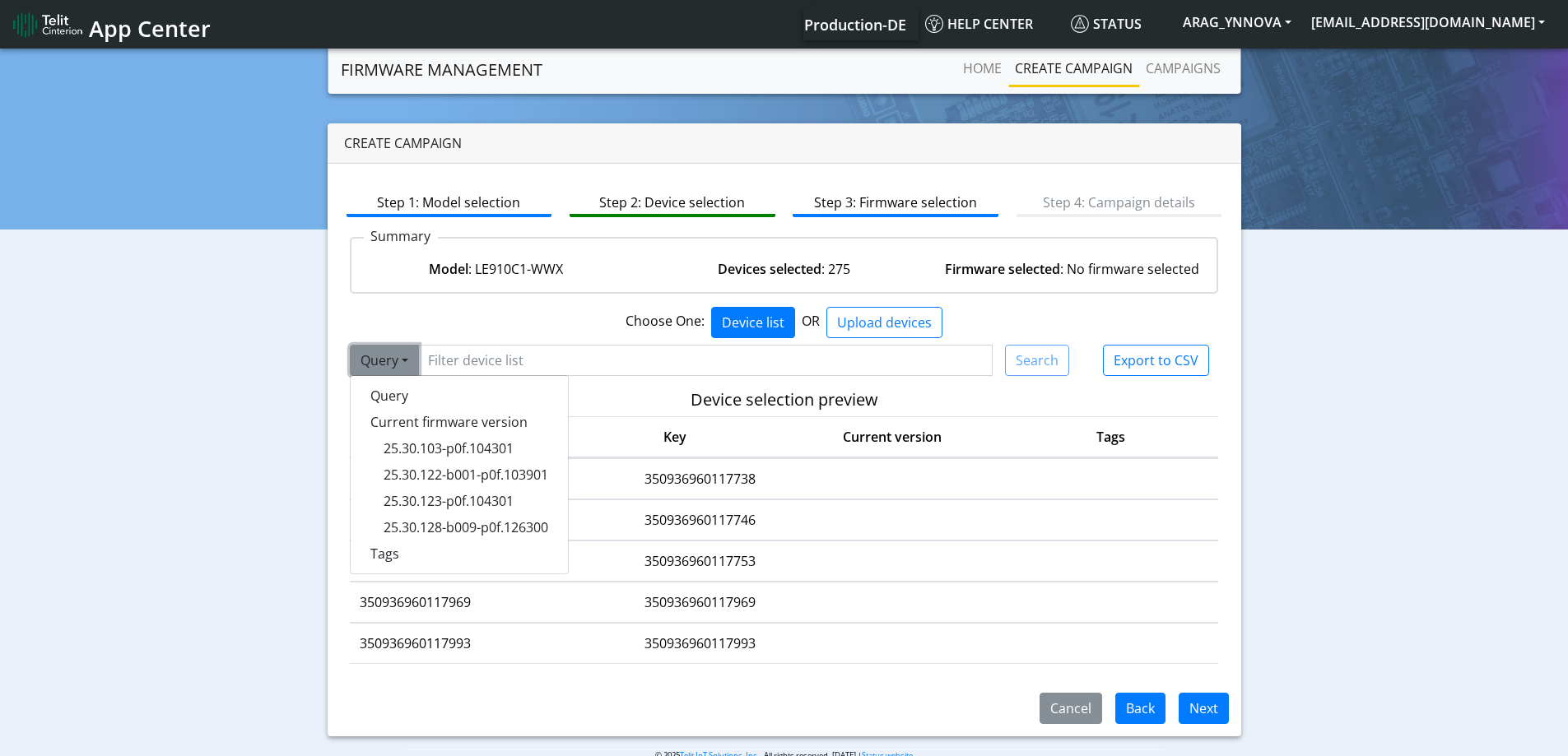
click at [412, 365] on button "Query" at bounding box center [385, 361] width 69 height 32
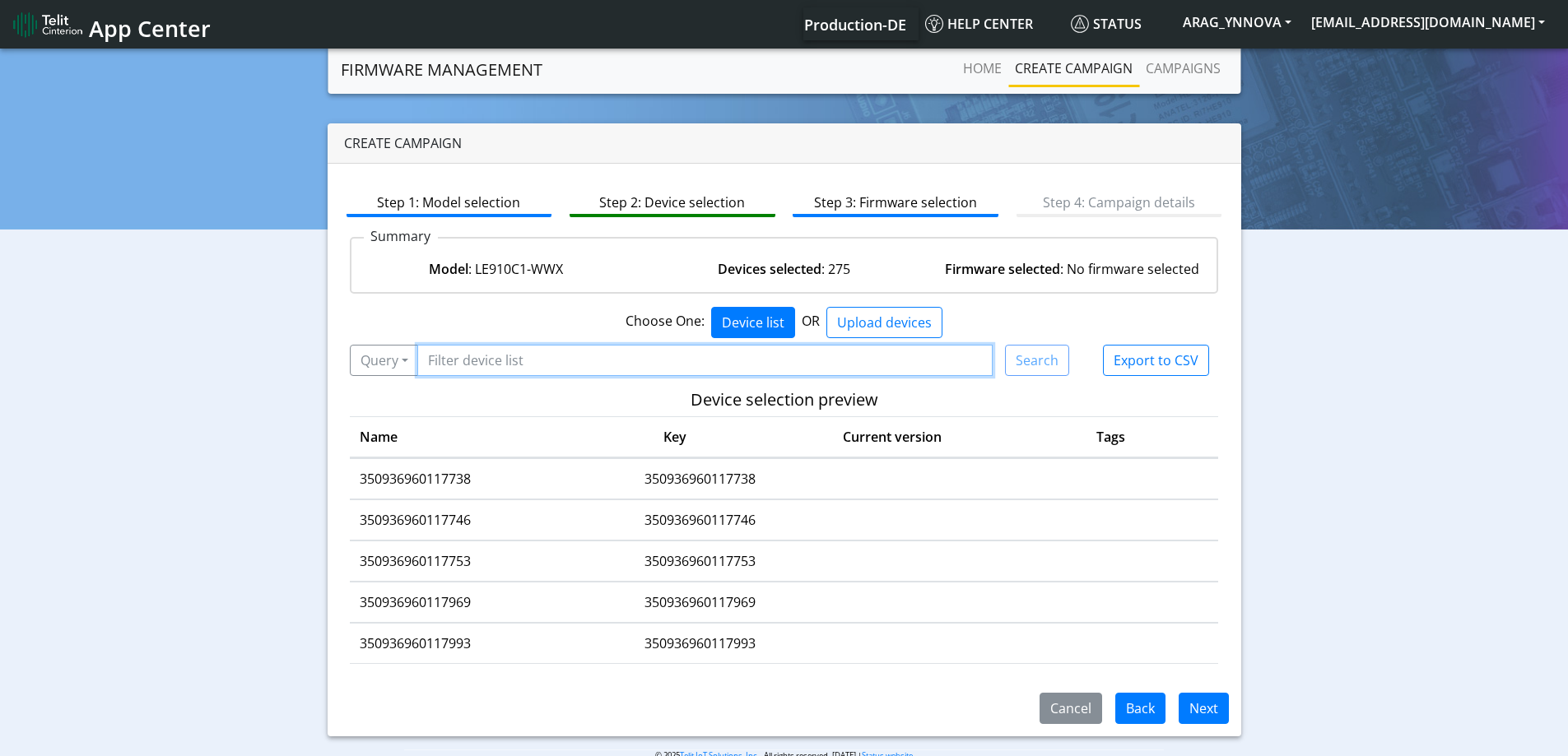
click at [511, 362] on input "Filter device list" at bounding box center [705, 361] width 576 height 32
paste input "350936960124635"
type input "350936960124635"
click at [1041, 358] on button "Search" at bounding box center [1037, 361] width 64 height 32
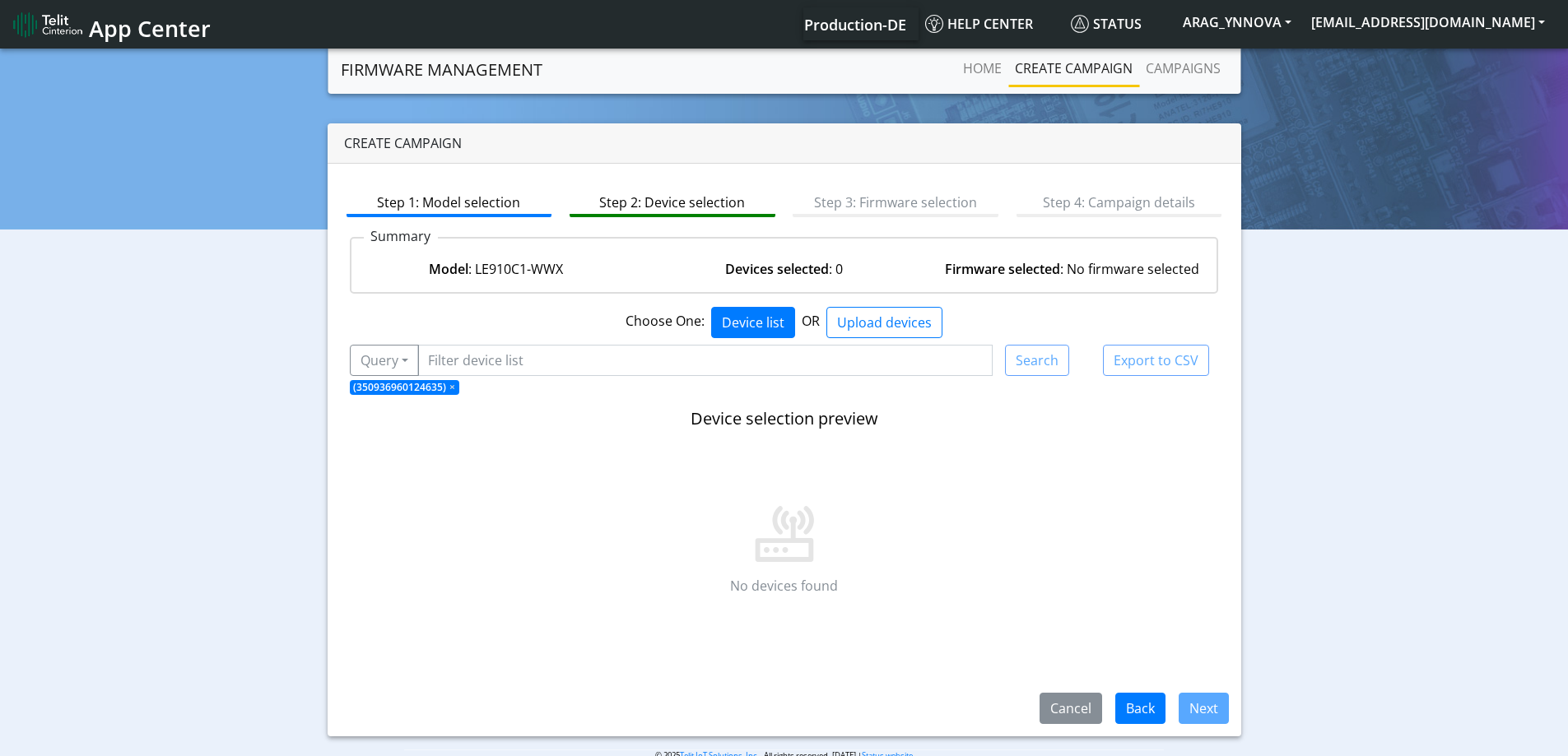
click at [451, 386] on span "×" at bounding box center [452, 387] width 6 height 14
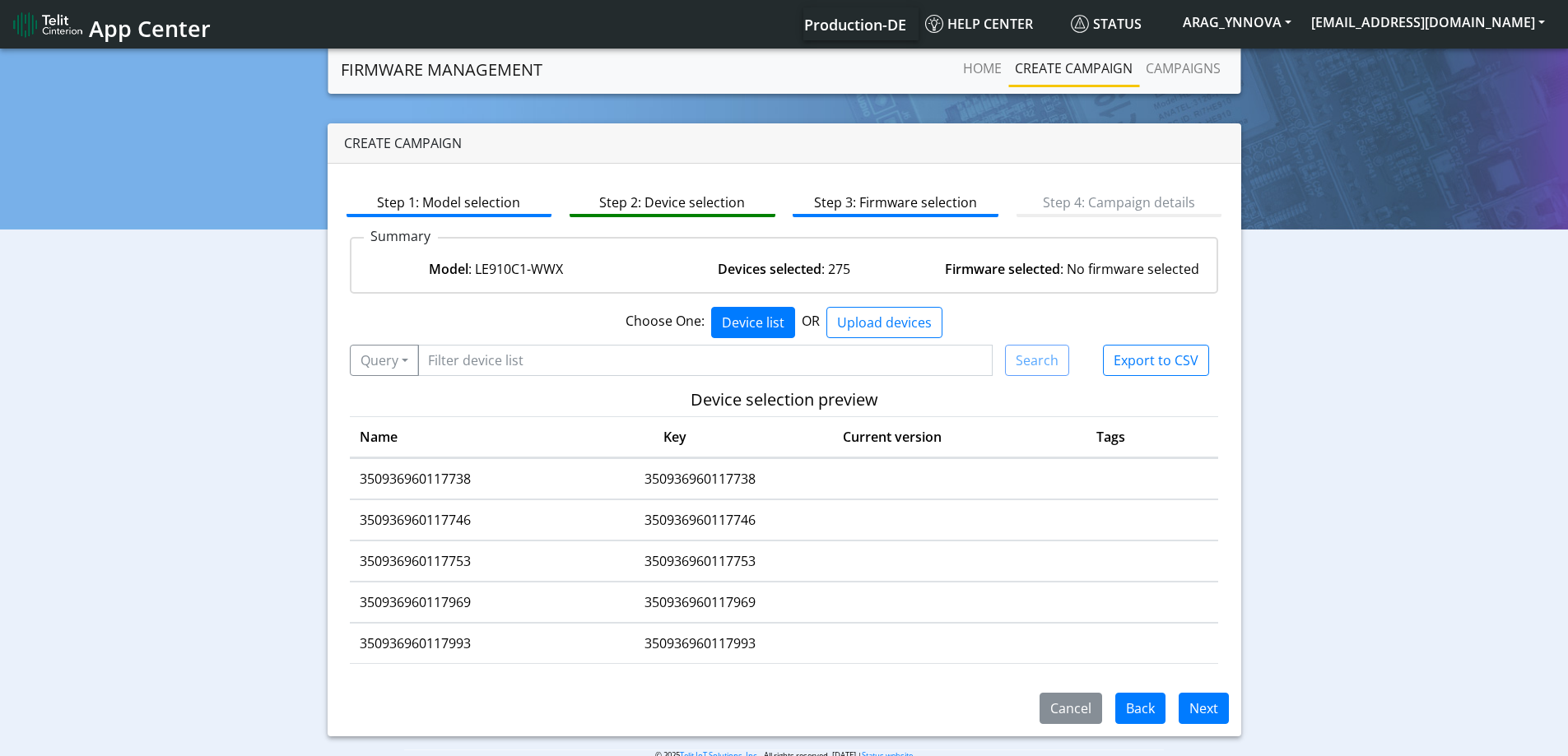
click at [437, 467] on td "350936960117738" at bounding box center [467, 479] width 234 height 41
click at [437, 468] on td "350936960117738" at bounding box center [467, 479] width 234 height 41
click at [444, 473] on td "350936960117738" at bounding box center [467, 479] width 234 height 41
click at [472, 348] on input "Filter device list" at bounding box center [705, 361] width 576 height 32
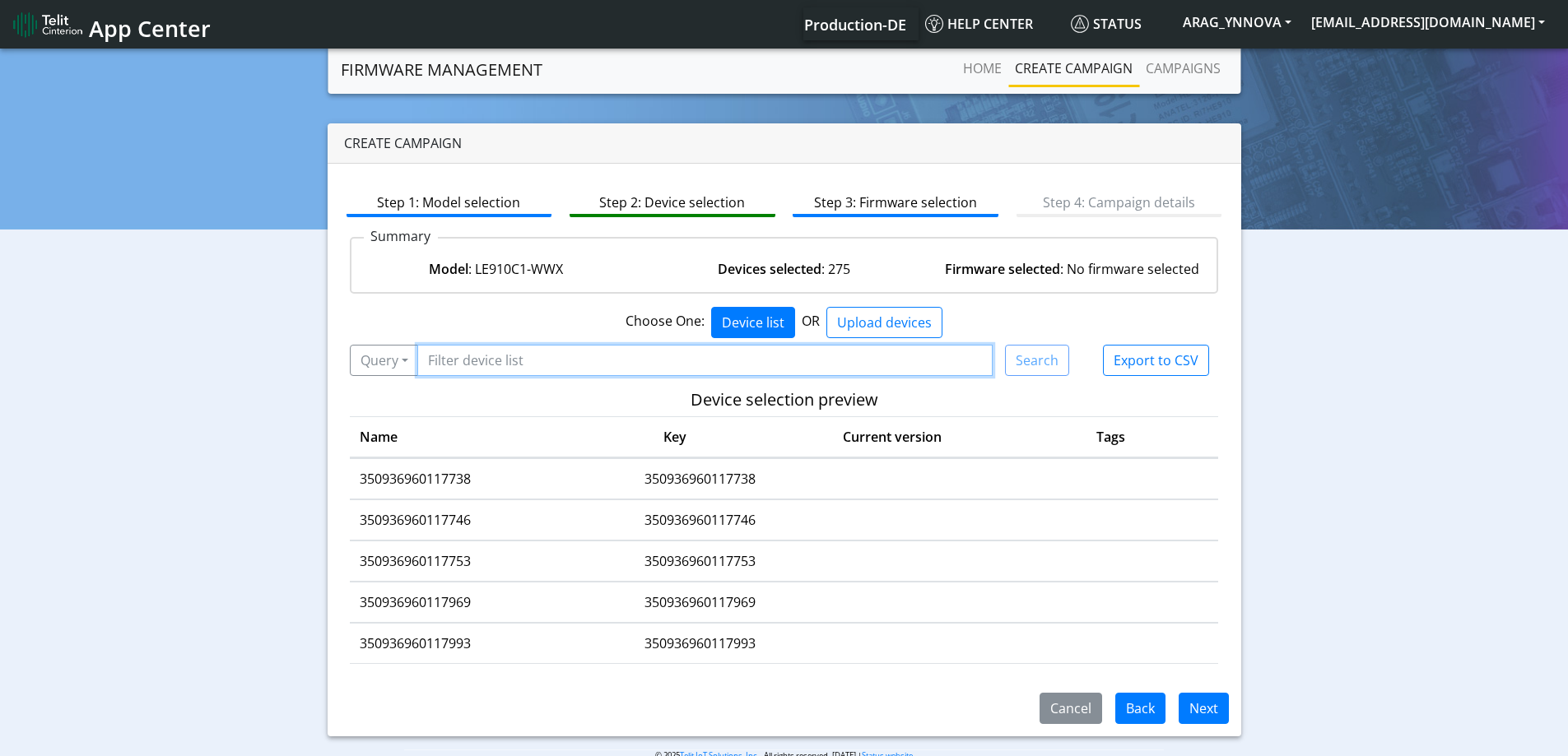
paste input "350936960117738"
type input "350936960117738"
click at [1041, 355] on button "Search" at bounding box center [1037, 361] width 64 height 32
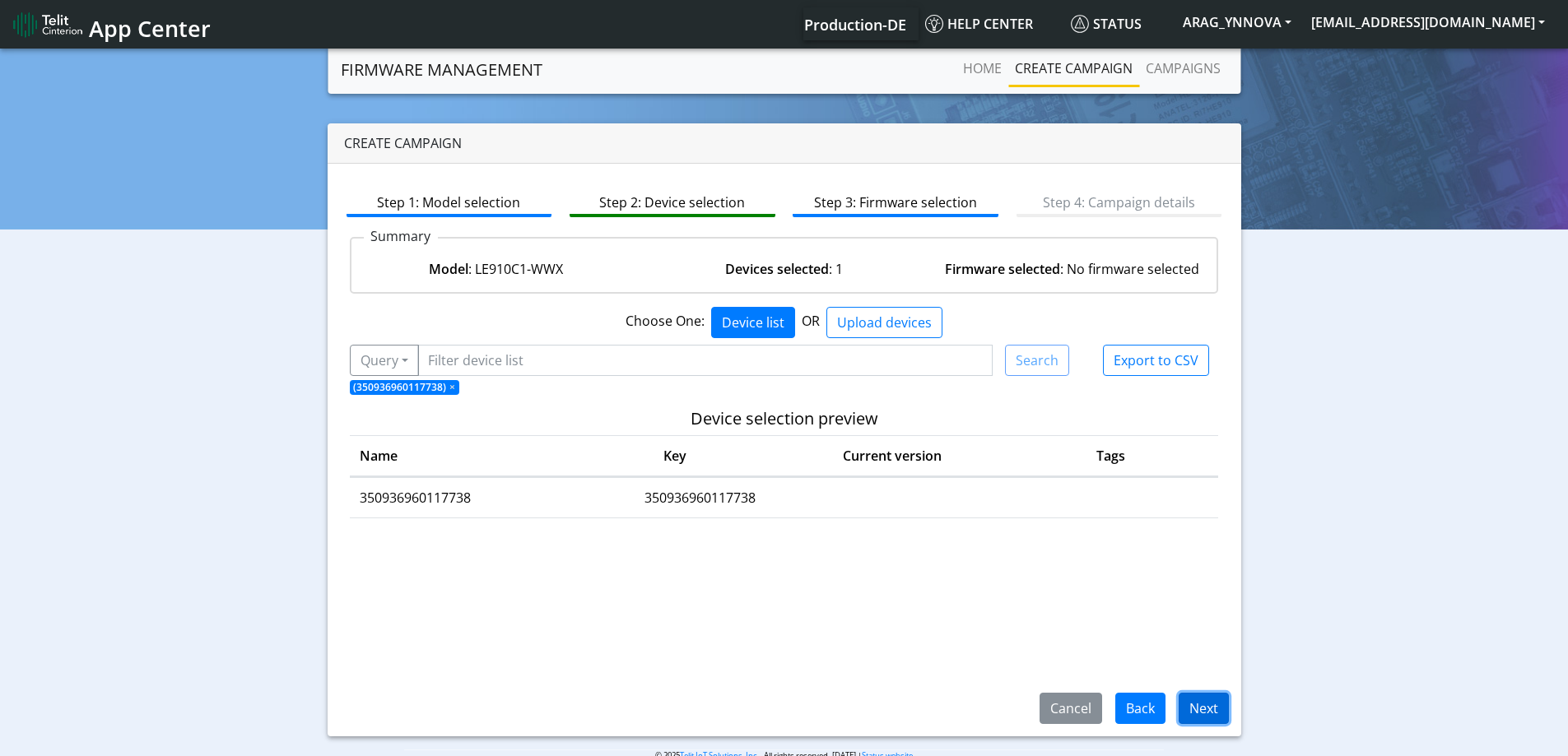
click at [1210, 708] on button "Next" at bounding box center [1203, 708] width 51 height 32
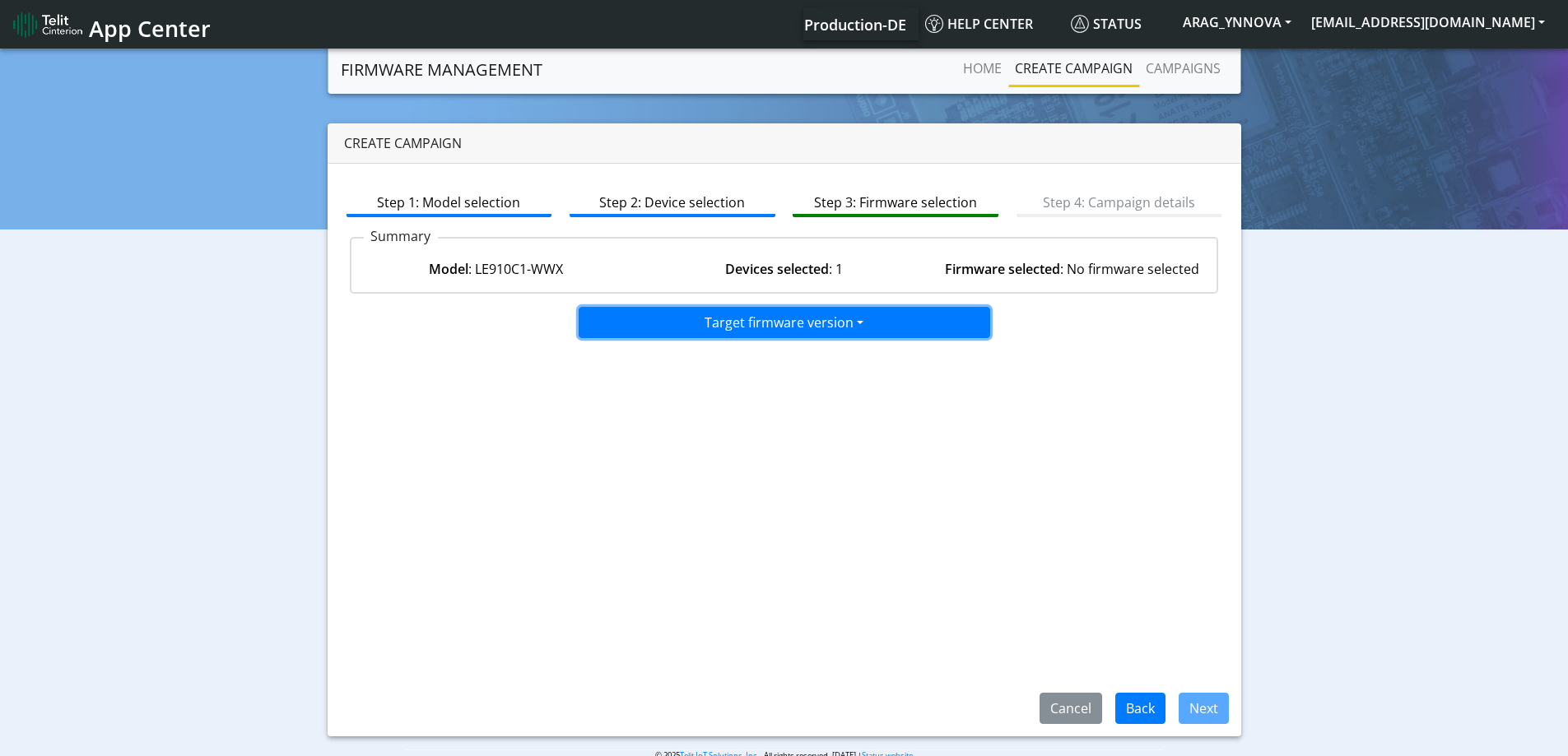
click at [827, 330] on button "Target firmware version" at bounding box center [784, 323] width 411 height 32
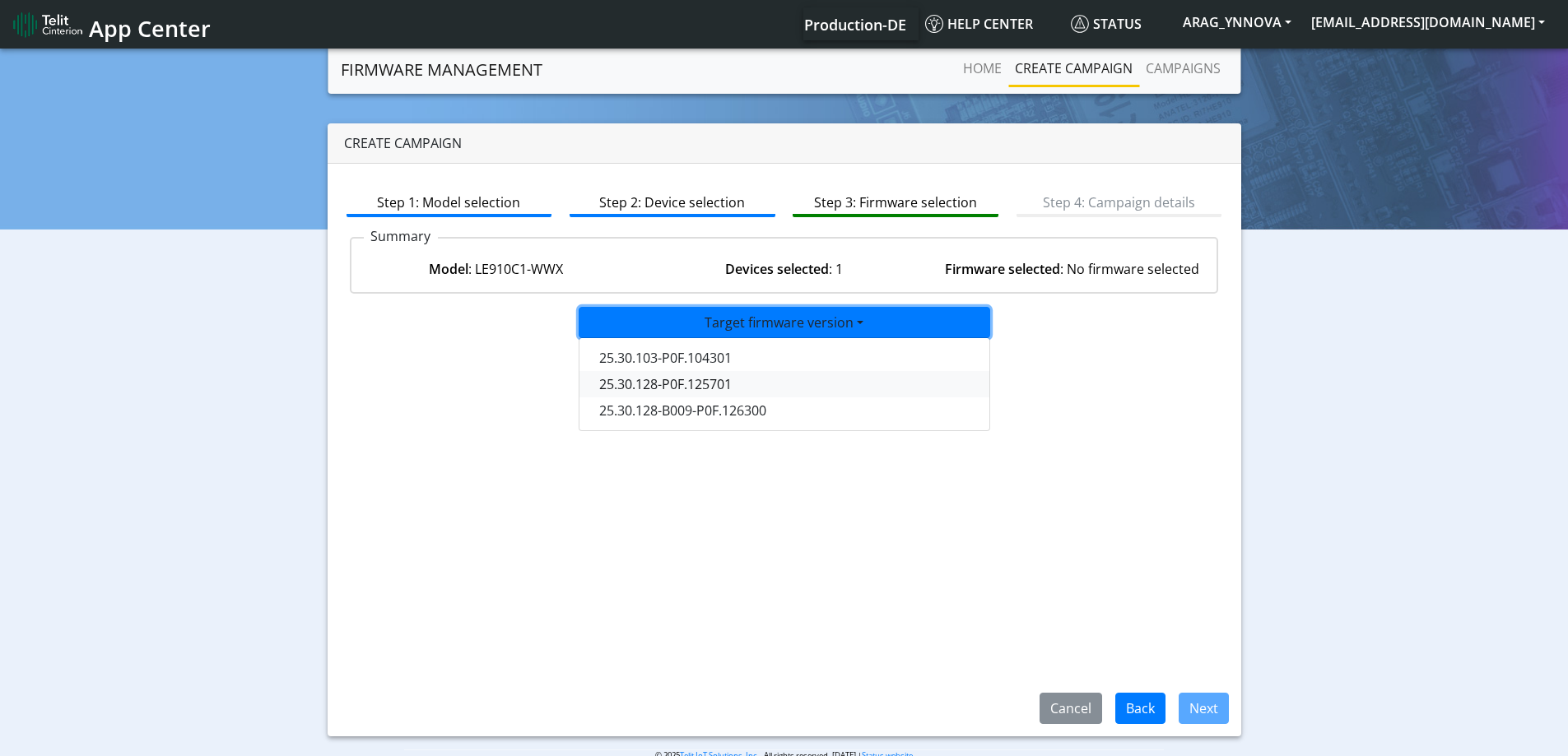
click at [779, 388] on button "25.30.128-P0F.125701" at bounding box center [785, 383] width 411 height 27
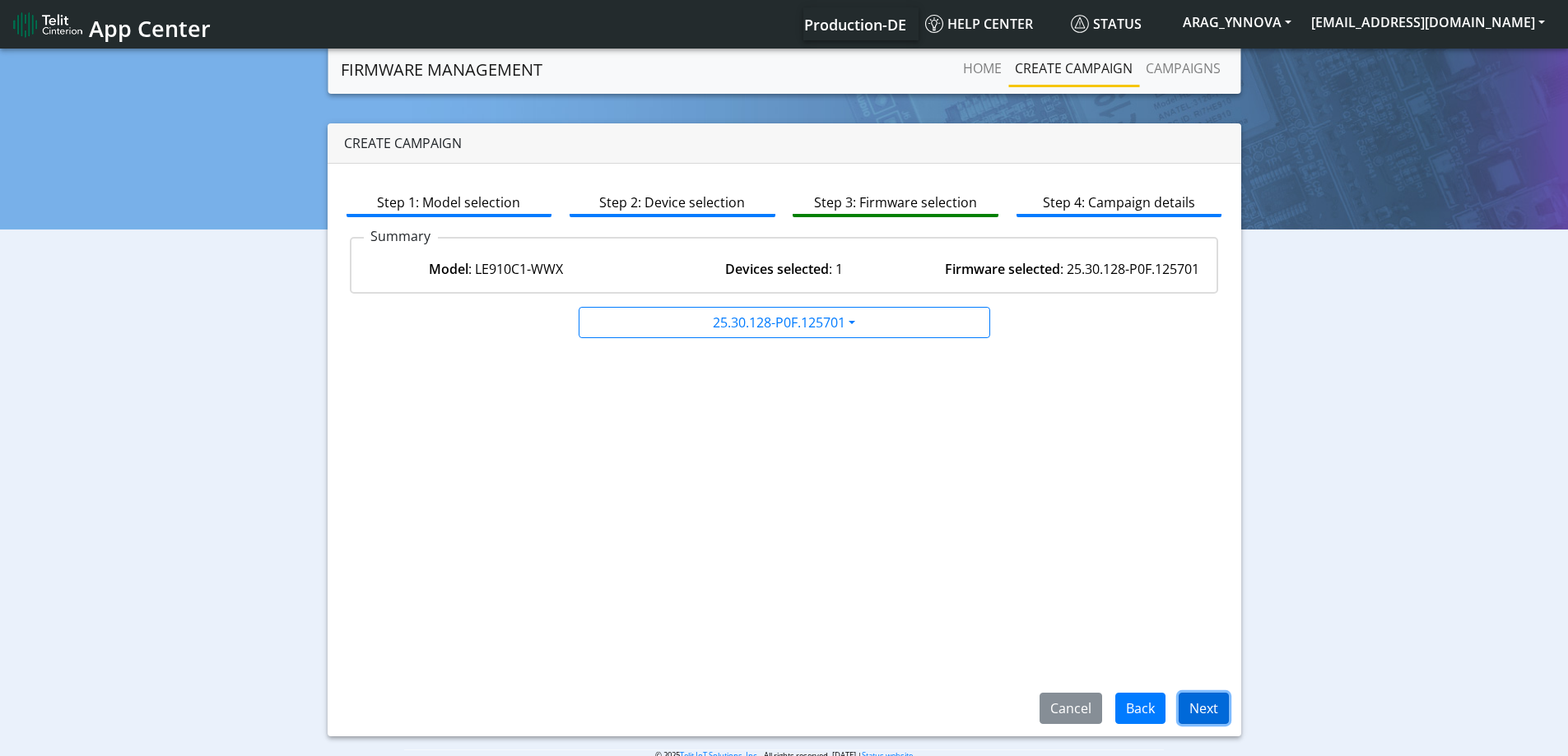
click at [1211, 708] on button "Next" at bounding box center [1203, 708] width 51 height 32
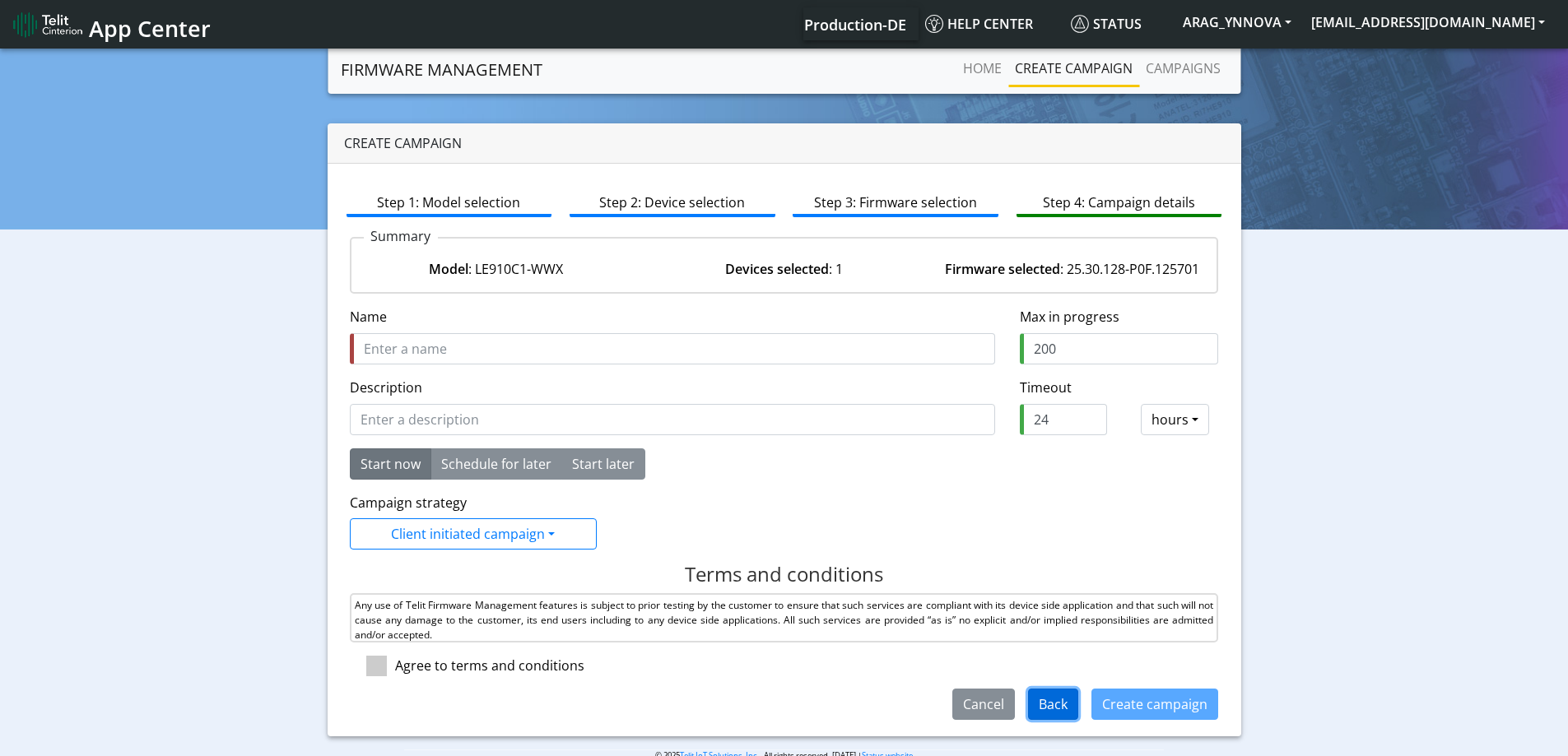
click at [1050, 695] on button "Back" at bounding box center [1053, 704] width 51 height 32
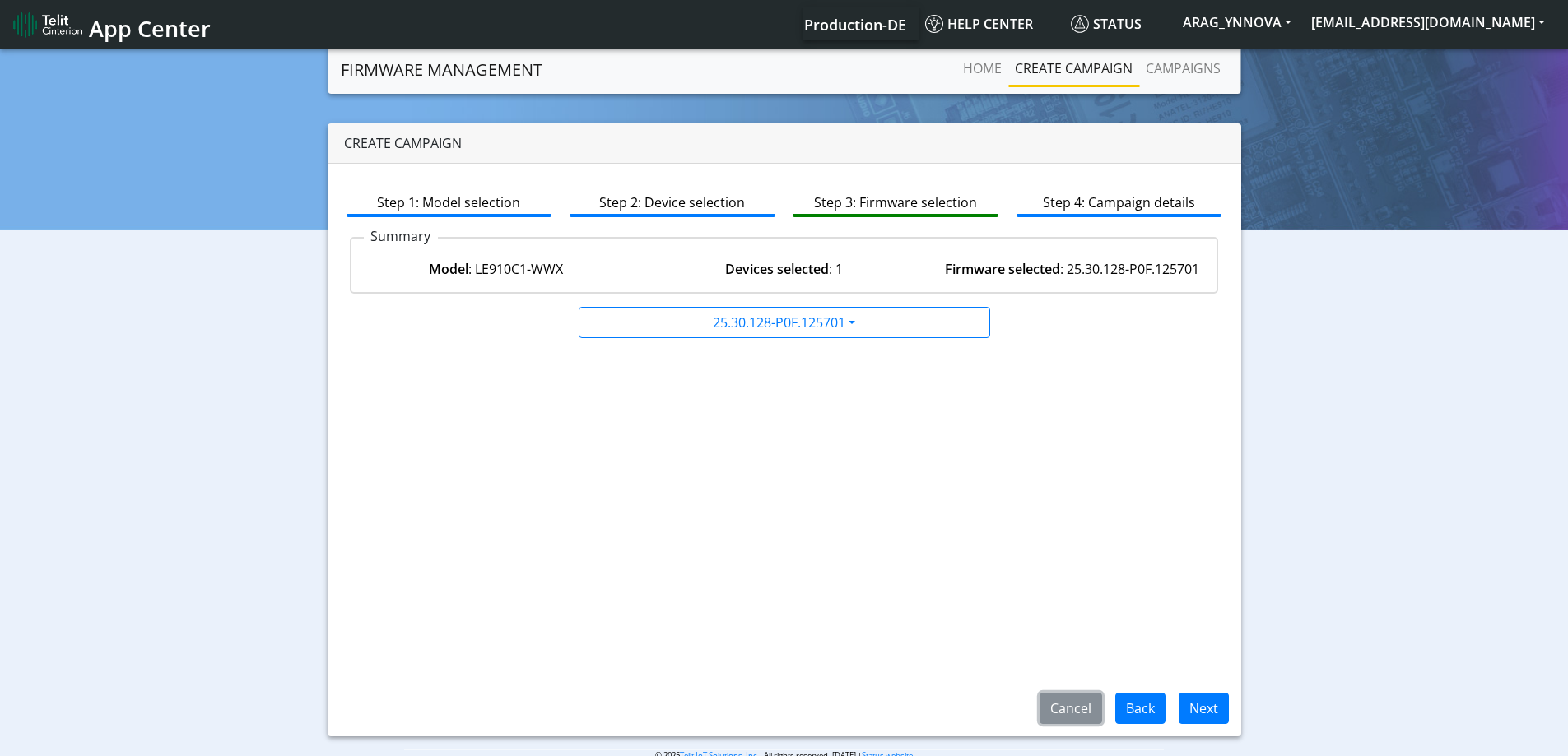
click at [1051, 695] on button "Cancel" at bounding box center [1070, 708] width 62 height 32
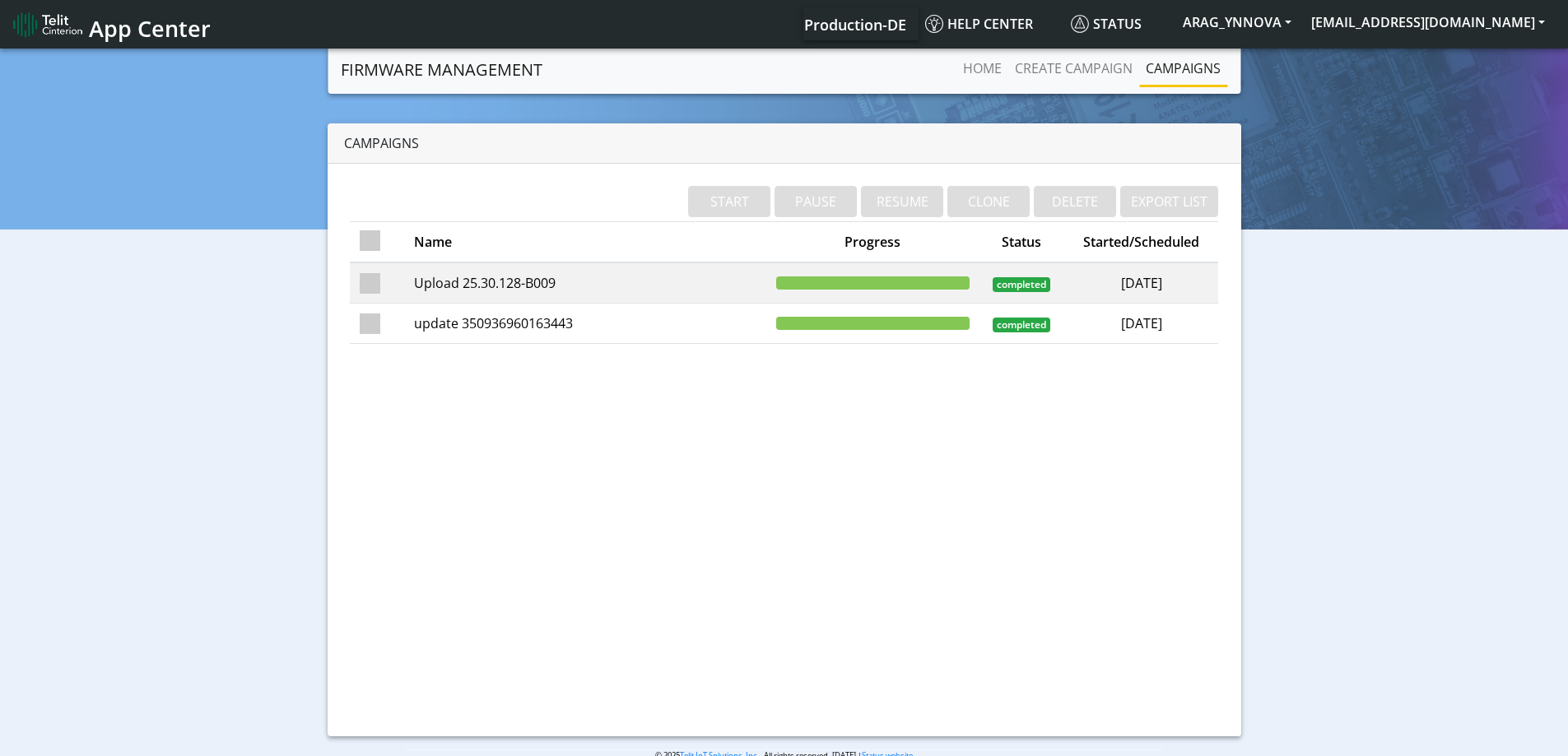
click at [1002, 329] on span "completed" at bounding box center [1021, 325] width 57 height 15
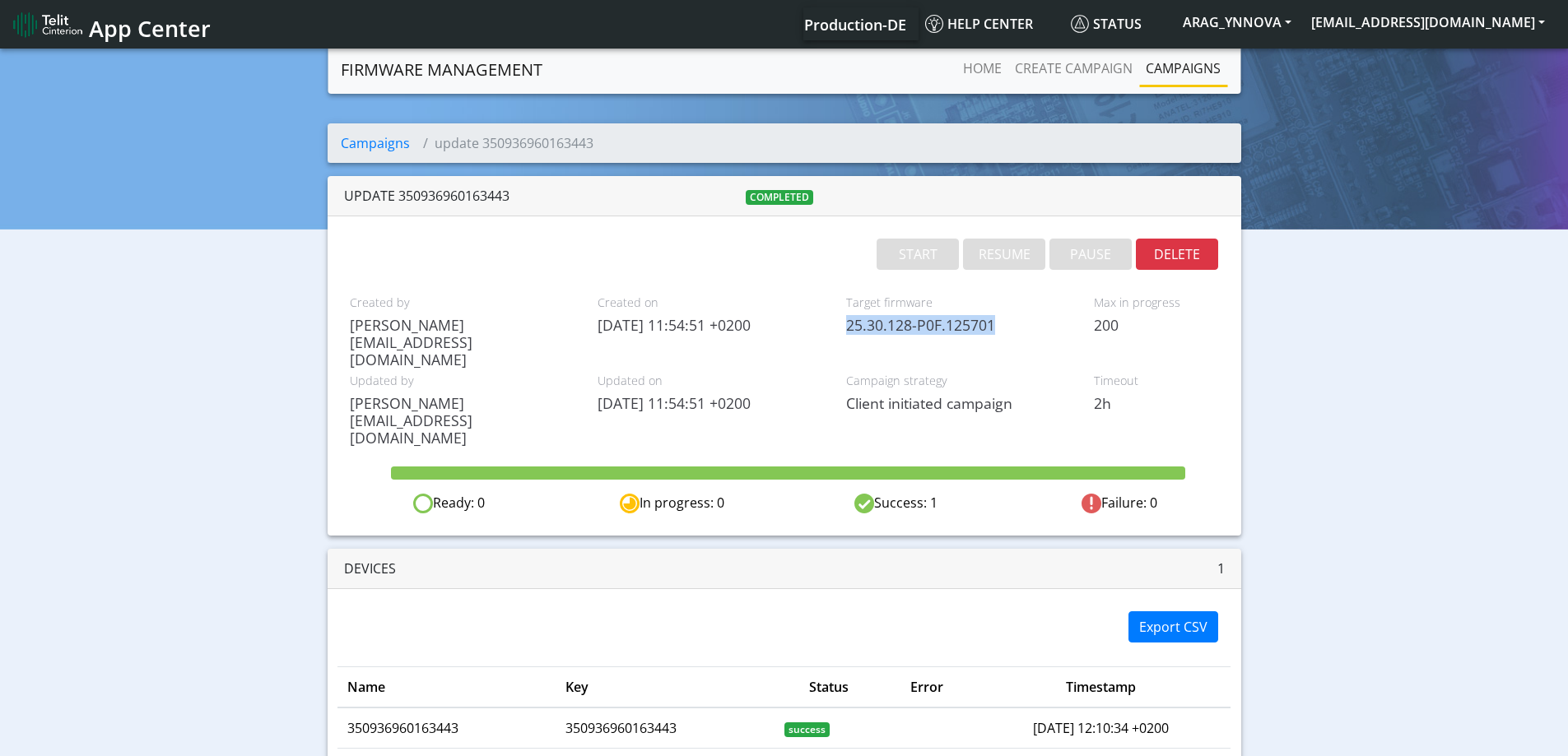
drag, startPoint x: 849, startPoint y: 327, endPoint x: 1000, endPoint y: 318, distance: 151.3
click at [1000, 318] on span "25.30.128-P0F.125701" at bounding box center [958, 325] width 224 height 17
